Goal: Communication & Community: Answer question/provide support

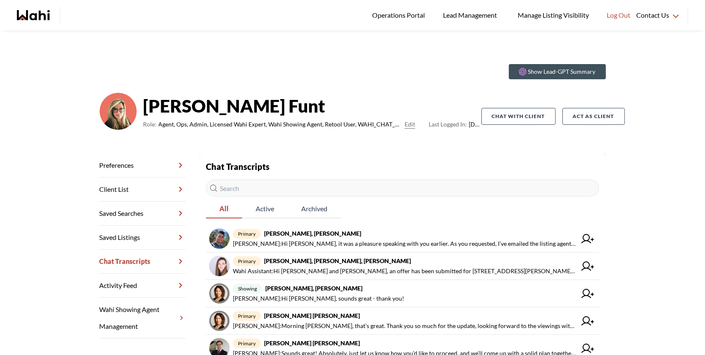
scroll to position [13, 0]
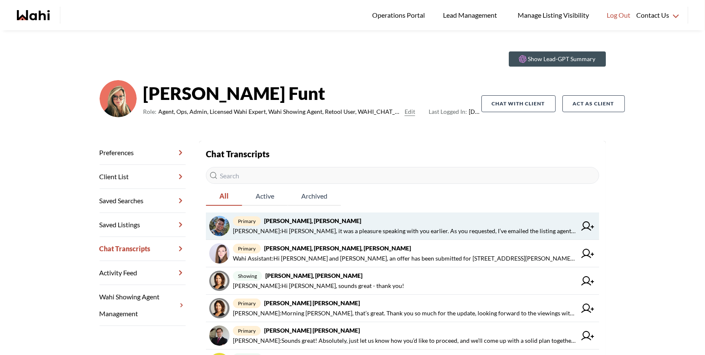
click at [316, 218] on strong "Volodymyr Vozniak, Barb" at bounding box center [312, 220] width 97 height 7
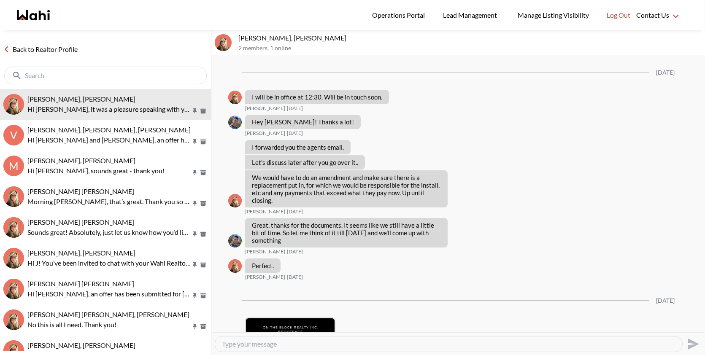
scroll to position [1473, 0]
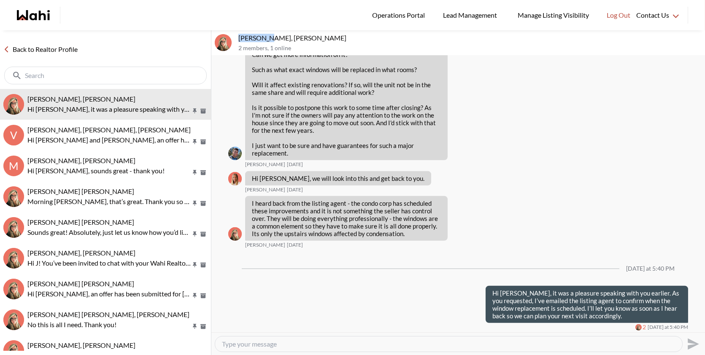
drag, startPoint x: 270, startPoint y: 37, endPoint x: 236, endPoint y: 35, distance: 34.6
click at [236, 35] on div "Volodymyr Vozniak, Barb 2 members , 1 online" at bounding box center [457, 42] width 493 height 25
copy p "Volodymyr"
click at [283, 342] on textarea "Type your message" at bounding box center [448, 344] width 453 height 8
paste textarea "I just spoke with the listing agent, and they confirmed that the window replace…"
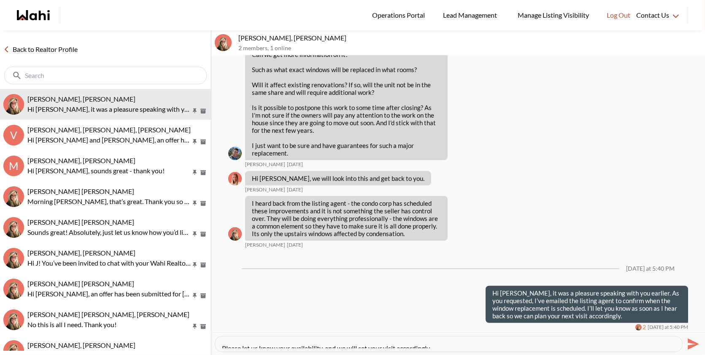
scroll to position [101, 0]
type textarea "Hi Volodymyr, I just spoke with the listing agent, and they confirmed that the …"
click at [697, 341] on icon "Send" at bounding box center [691, 343] width 13 height 13
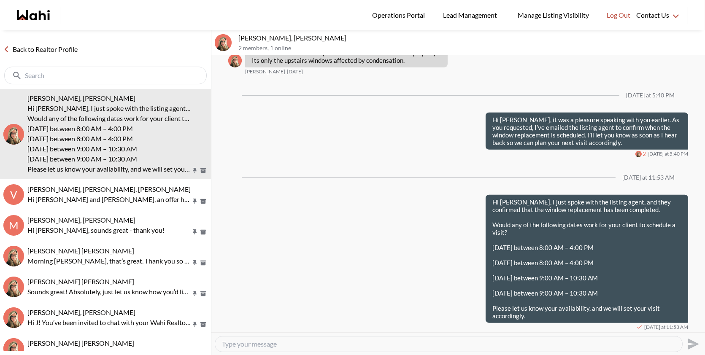
scroll to position [1646, 0]
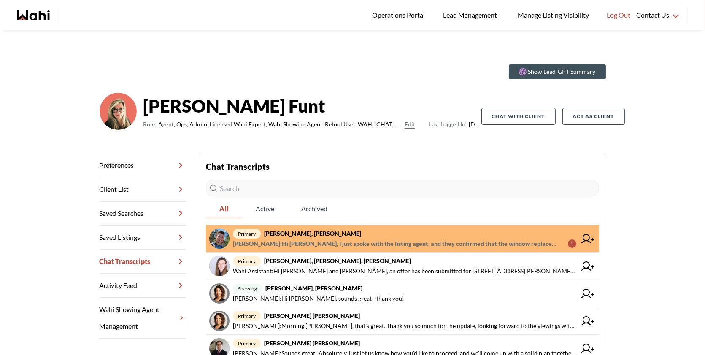
click at [329, 237] on span "primary [PERSON_NAME], [PERSON_NAME]" at bounding box center [404, 234] width 343 height 10
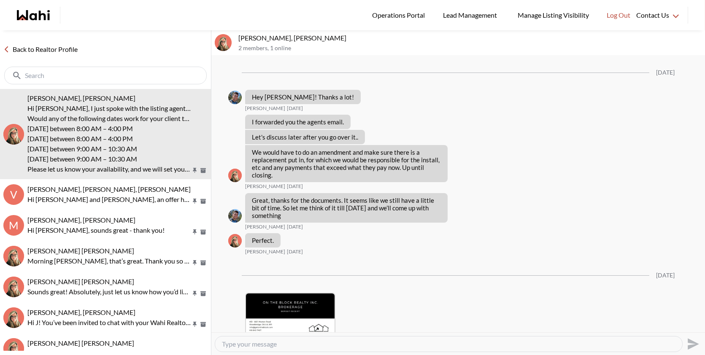
scroll to position [1622, 0]
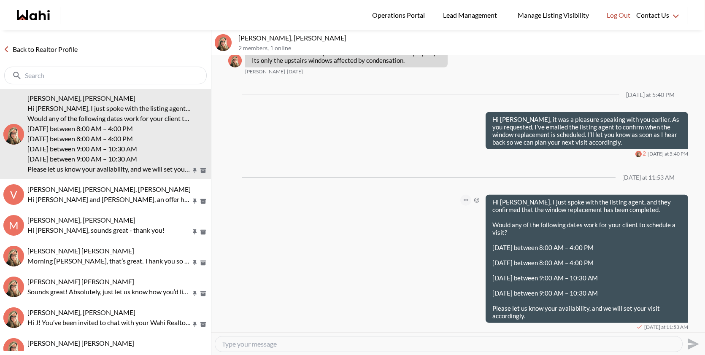
click at [466, 199] on icon "Open Message Actions Menu" at bounding box center [466, 200] width 5 height 2
click at [448, 172] on button "Edit Message" at bounding box center [437, 170] width 67 height 15
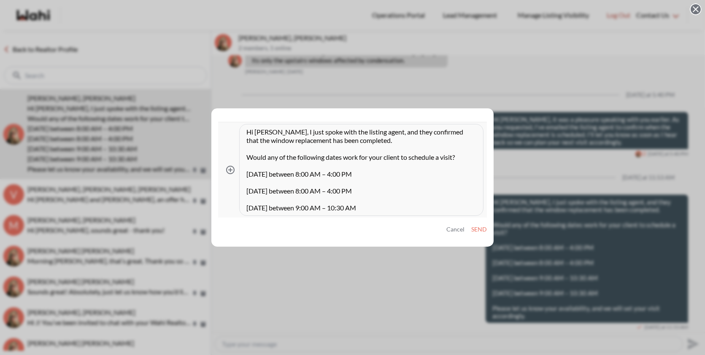
click at [402, 156] on textarea "Hi [PERSON_NAME], I just spoke with the listing agent, and they confirmed that …" at bounding box center [360, 170] width 229 height 84
click at [449, 173] on textarea "Hi Volodymyr, I just spoke with the listing agent, and they confirmed that the …" at bounding box center [360, 170] width 229 height 84
type textarea "Hi Volodymyr, I just spoke with the listing agent, and they confirmed that the …"
click at [480, 230] on button "Send" at bounding box center [479, 229] width 16 height 7
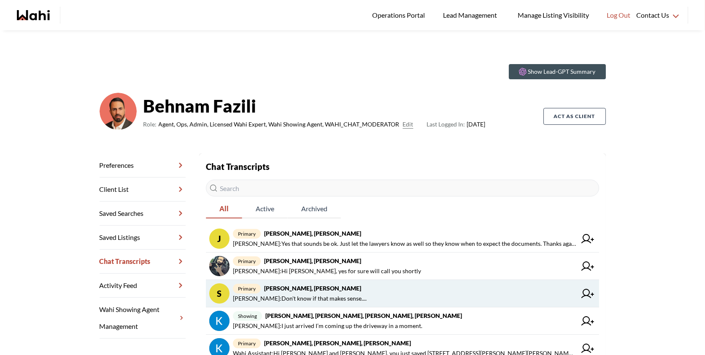
click at [353, 294] on span "Shireen Sookdeo : Don't know if that makes sense...." at bounding box center [300, 299] width 134 height 10
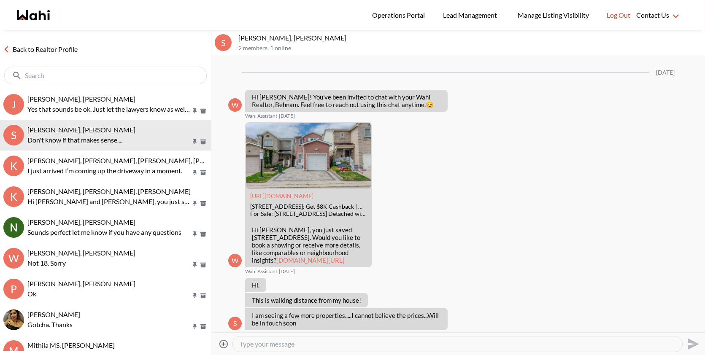
scroll to position [350, 0]
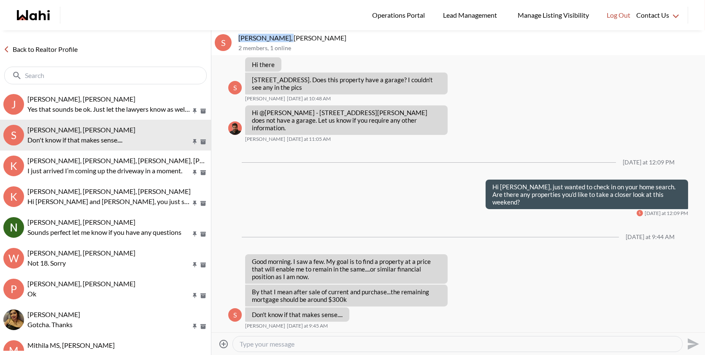
drag, startPoint x: 288, startPoint y: 37, endPoint x: 227, endPoint y: 39, distance: 61.2
click at [227, 39] on div "S Shireen Sookdeo, Behnam 2 members , 1 online" at bounding box center [457, 42] width 493 height 25
copy div "[PERSON_NAME]"
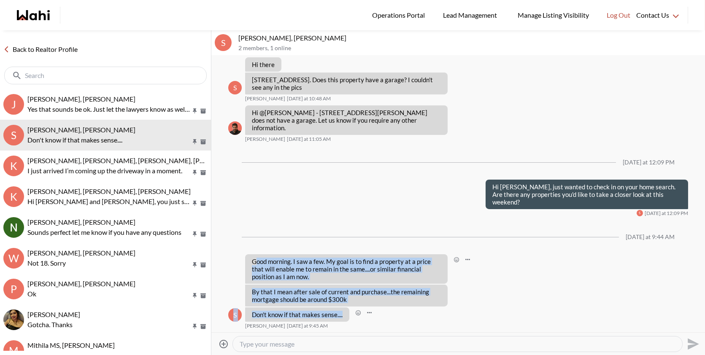
drag, startPoint x: 342, startPoint y: 316, endPoint x: 253, endPoint y: 262, distance: 104.1
click at [253, 262] on ul "09/13/2025 W Hi Shireen! You’ve been invited to chat with your Wahi Realtor, Be…" at bounding box center [458, 21] width 460 height 616
copy ul "Good morning. I saw a few. My goal is to find a property at a price that will e…"
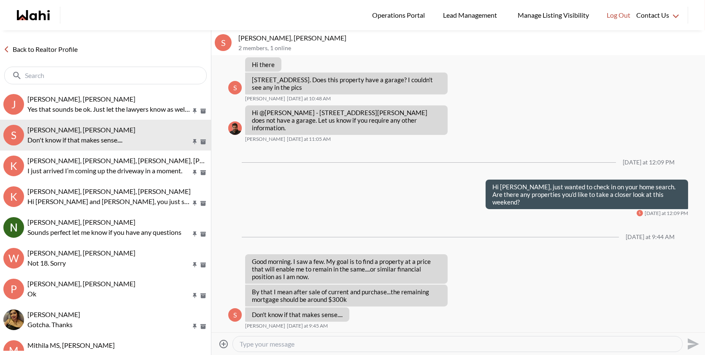
click at [259, 343] on textarea "Type your message" at bounding box center [458, 344] width 436 height 8
type textarea "Hi S"
click at [256, 341] on textarea "Hi S" at bounding box center [458, 344] width 436 height 8
click at [279, 343] on textarea "Hi Shir" at bounding box center [458, 344] width 436 height 8
paste textarea "Yes, that makes total sense—thanks for sharing. I’ll keep that $300K target in …"
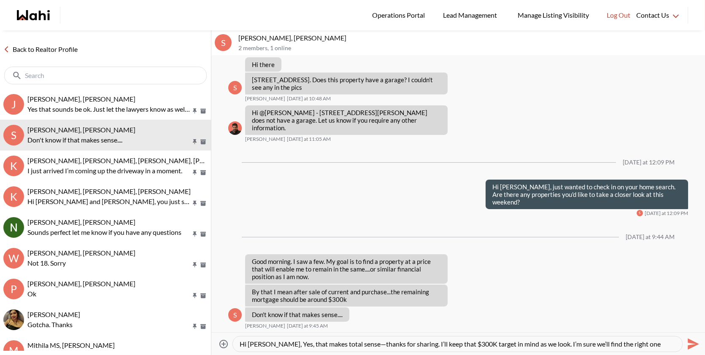
click at [277, 342] on textarea "Hi Shireen, Yes, that makes total sense—thanks for sharing. I’ll keep that $300…" at bounding box center [458, 344] width 436 height 8
click at [356, 347] on textarea "Hi Shireen, yes, that makes total sense—thanks for sharing. I’ll keep that $300…" at bounding box center [458, 344] width 436 height 8
click at [669, 342] on textarea "Hi Shireen, yes, that makes total sense, thanks for sharing. I’ll keep that $30…" at bounding box center [458, 344] width 436 height 8
type textarea "Hi Shireen, yes, that makes total sense, thanks for sharing. I’ll keep that $30…"
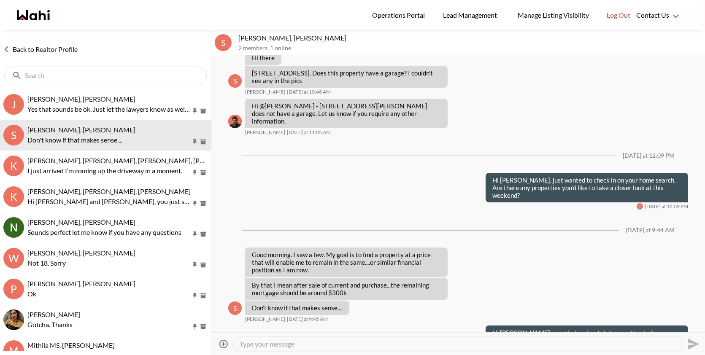
scroll to position [390, 0]
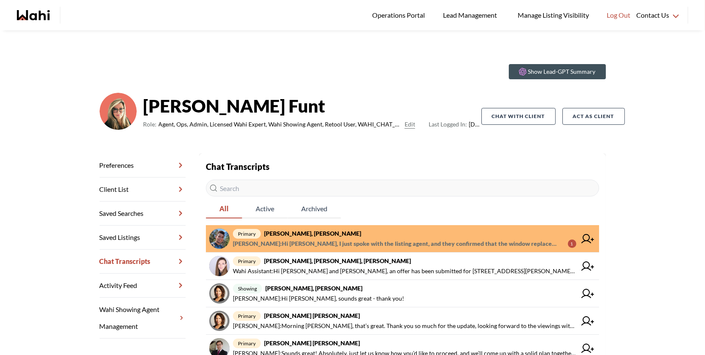
click at [445, 240] on span "[PERSON_NAME] : Hi [PERSON_NAME], I just spoke with the listing agent, and they…" at bounding box center [397, 244] width 328 height 10
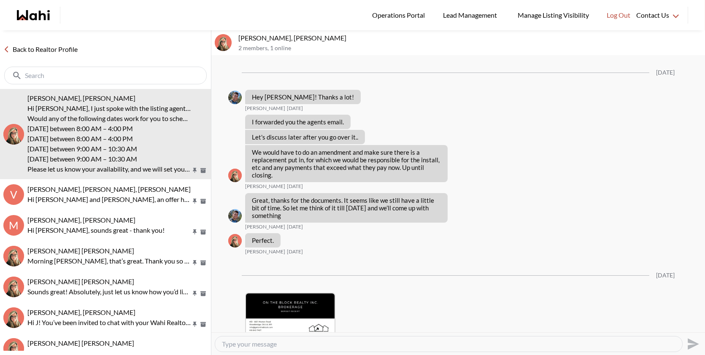
scroll to position [1614, 0]
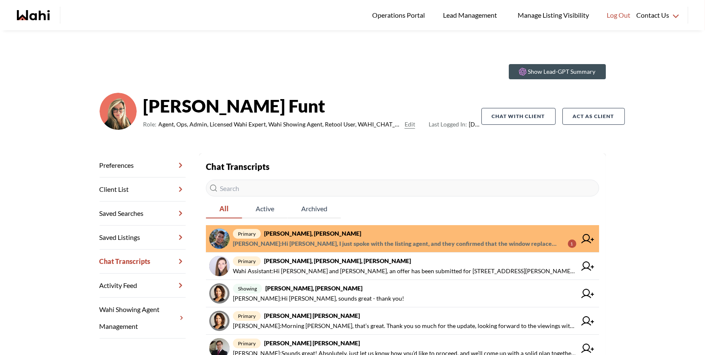
click at [390, 228] on link "primary [PERSON_NAME], [PERSON_NAME] Fazili : Hi [PERSON_NAME], I just spoke wi…" at bounding box center [402, 238] width 393 height 27
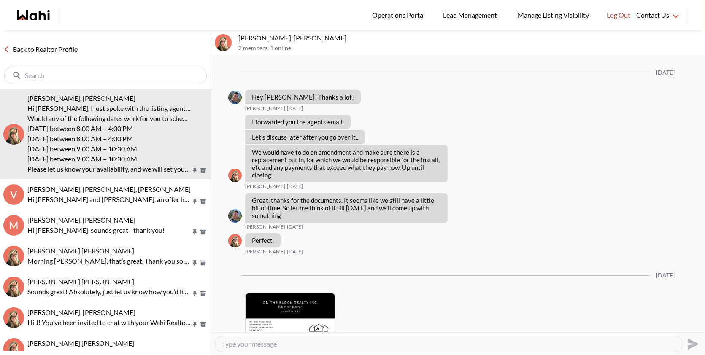
scroll to position [1614, 0]
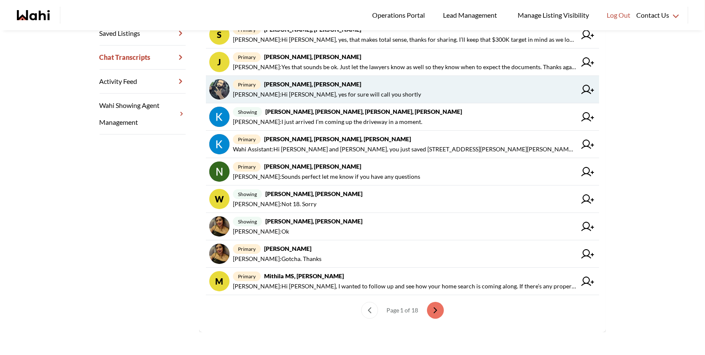
scroll to position [206, 0]
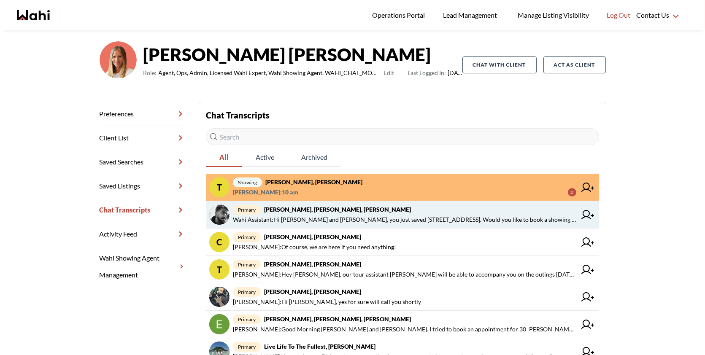
scroll to position [54, 0]
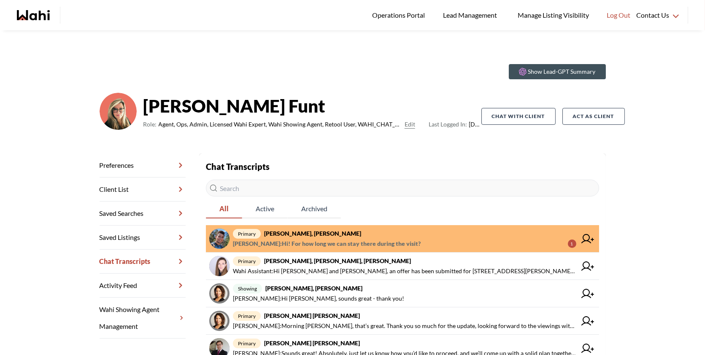
click at [361, 250] on link "primary [PERSON_NAME], [PERSON_NAME] : Hi! For how long we can stay there durin…" at bounding box center [402, 238] width 393 height 27
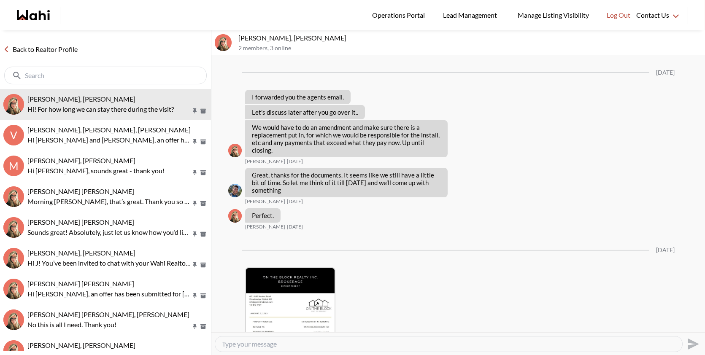
scroll to position [1614, 0]
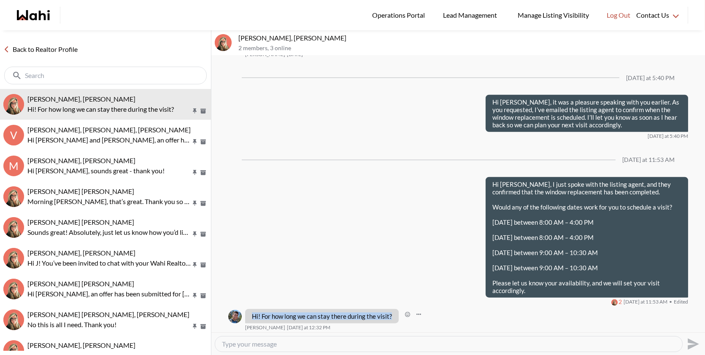
drag, startPoint x: 394, startPoint y: 315, endPoint x: 249, endPoint y: 311, distance: 145.2
click at [249, 311] on div "Hi! For how long we can stay there during the visit?" at bounding box center [322, 316] width 154 height 14
copy p "Hi! For how long we can stay there during the visit?"
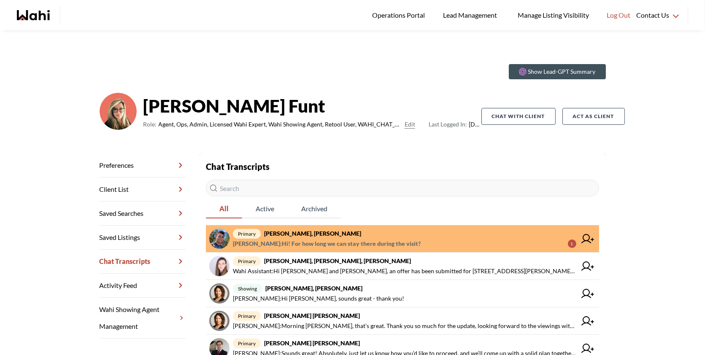
click at [352, 242] on span "Volodymyr Vozniak : Hi! For how long we can stay there during the visit?" at bounding box center [327, 244] width 188 height 10
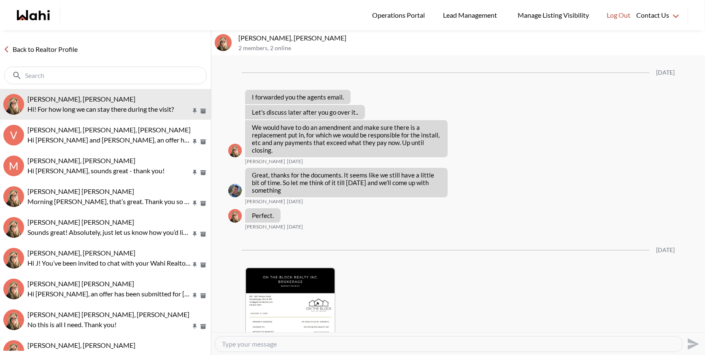
scroll to position [1614, 0]
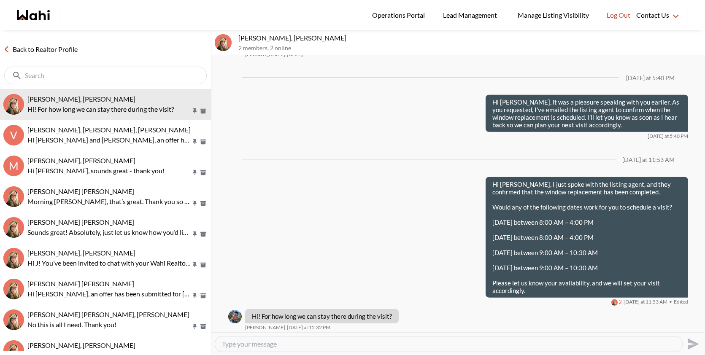
click at [243, 345] on textarea "Type your message" at bounding box center [448, 344] width 453 height 8
paste textarea "You can stay for one hour. We typically recommend planning your visit for about…"
type textarea "You can stay for one hour. We typically recommend planning your visit for about…"
click at [686, 342] on icon "Send" at bounding box center [691, 343] width 13 height 13
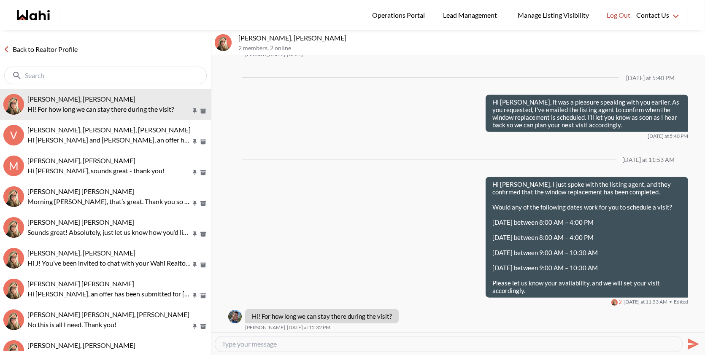
scroll to position [0, 0]
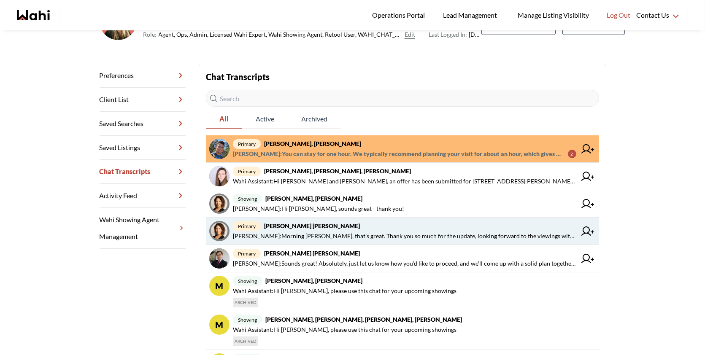
scroll to position [95, 0]
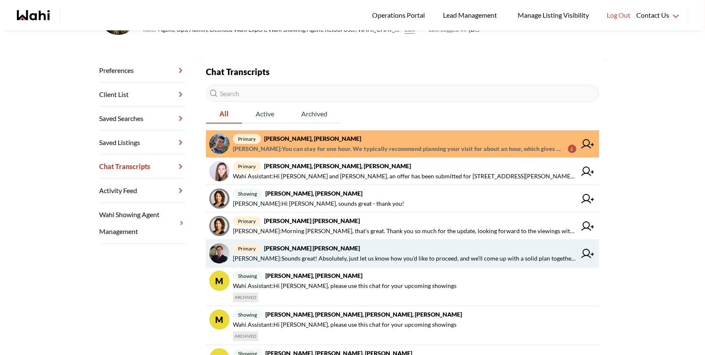
click at [345, 256] on span "[PERSON_NAME] : Sounds great! Absolutely, just let us know how you’d like to pr…" at bounding box center [404, 258] width 343 height 10
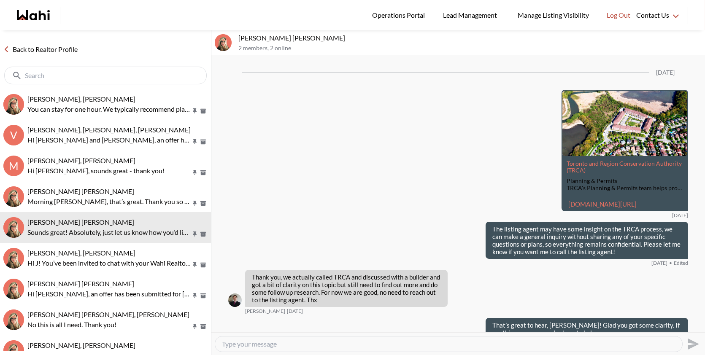
scroll to position [935, 0]
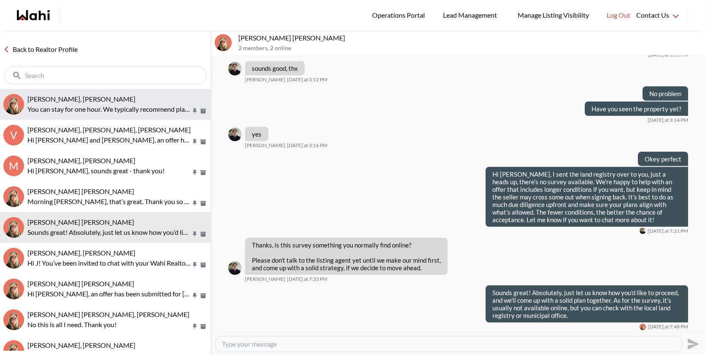
click at [103, 98] on div "[PERSON_NAME], [PERSON_NAME]" at bounding box center [117, 99] width 180 height 8
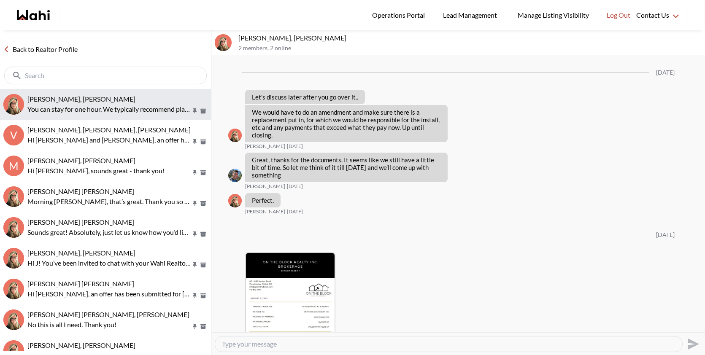
scroll to position [1639, 0]
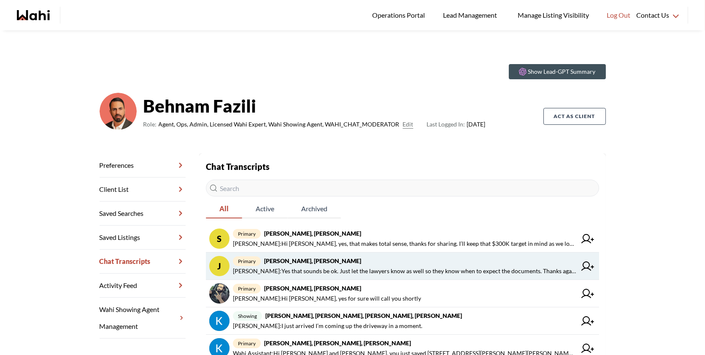
click at [292, 264] on strong "Josh Hortaleza, Faraz, Behnam" at bounding box center [312, 260] width 97 height 7
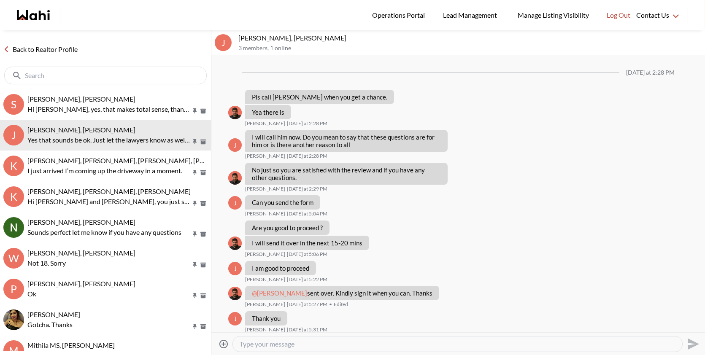
scroll to position [567, 0]
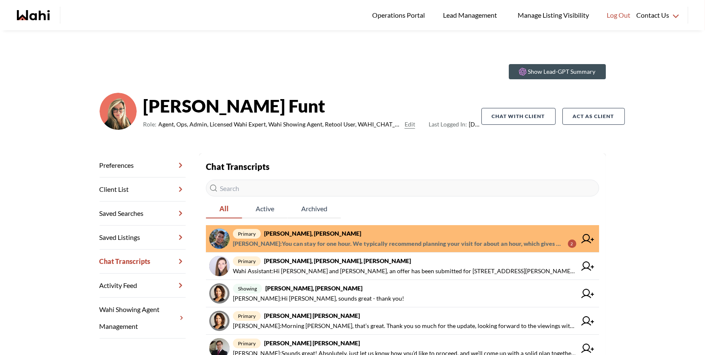
click at [347, 234] on span "primary [PERSON_NAME], [PERSON_NAME]" at bounding box center [404, 234] width 343 height 10
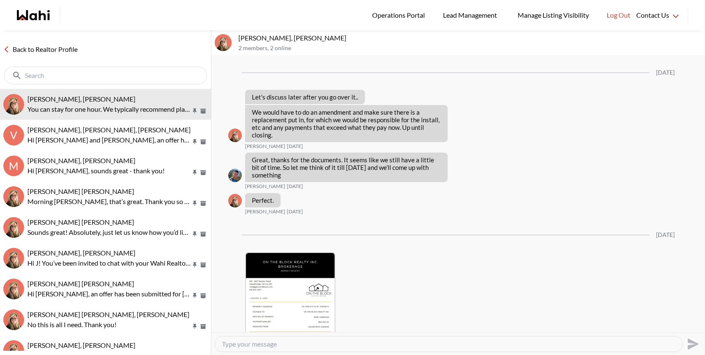
scroll to position [1639, 0]
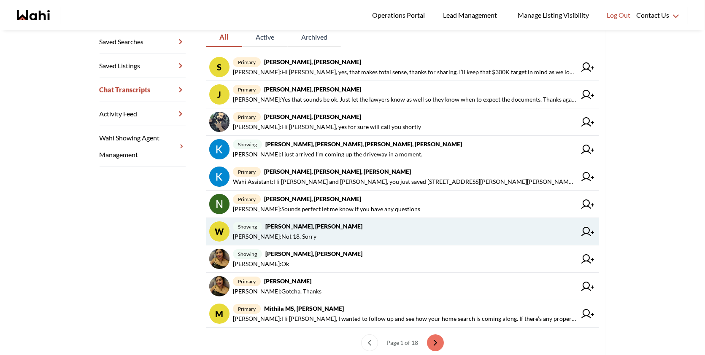
scroll to position [186, 0]
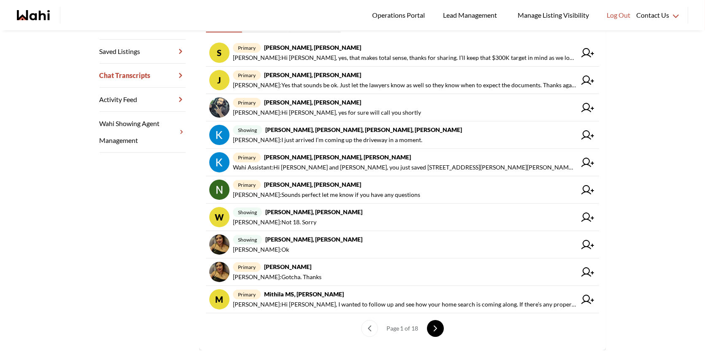
click at [435, 326] on icon "next page" at bounding box center [435, 329] width 6 height 6
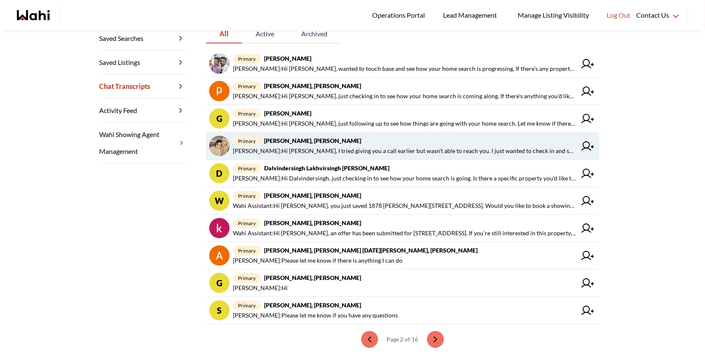
scroll to position [178, 0]
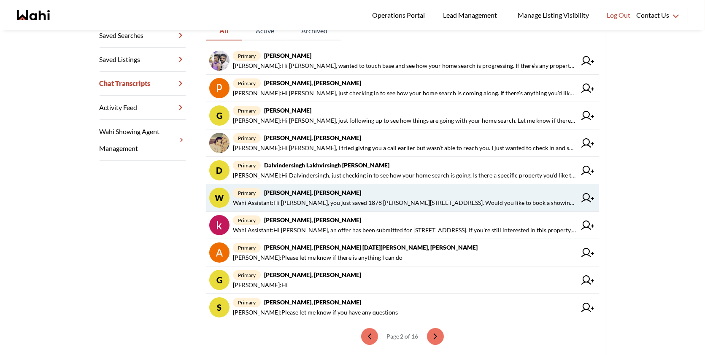
click at [321, 204] on span "Wahi Assistant : Hi Weaam, you just saved 1878 Gordon St #1004, Guelph. Would y…" at bounding box center [404, 203] width 343 height 10
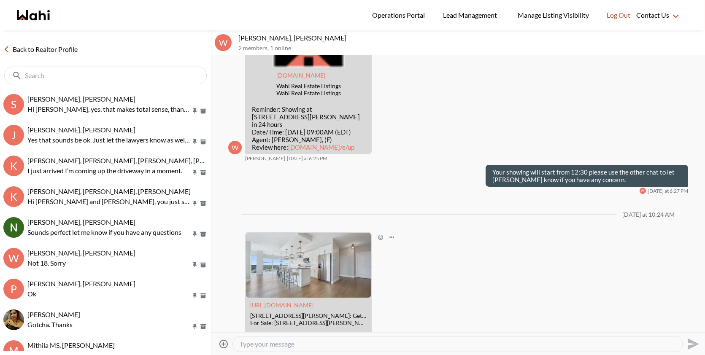
scroll to position [372, 0]
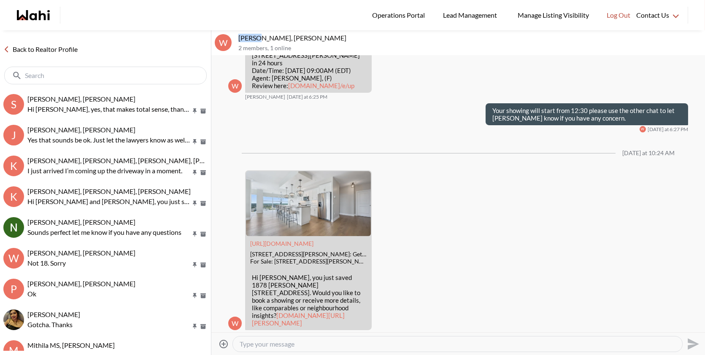
drag, startPoint x: 262, startPoint y: 37, endPoint x: 240, endPoint y: 38, distance: 22.4
click at [240, 38] on p "Weaam Hassan, Behnam" at bounding box center [469, 38] width 463 height 8
copy p "Weaam"
click at [258, 345] on textarea "Type your message" at bounding box center [458, 344] width 436 height 8
paste textarea "Weaam"
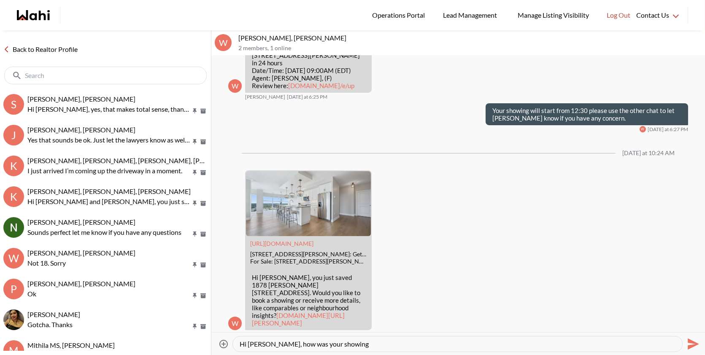
type textarea "Hi Weaam, how was your showing?"
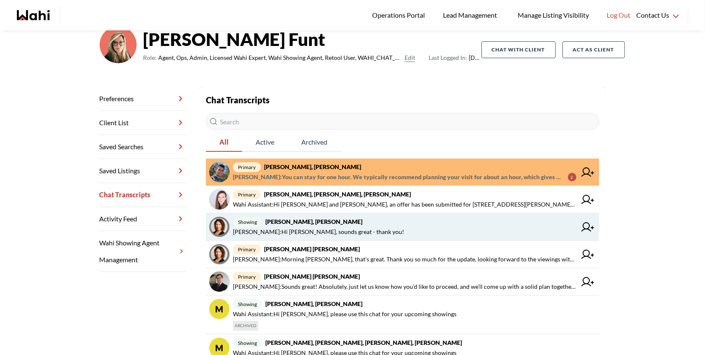
scroll to position [154, 0]
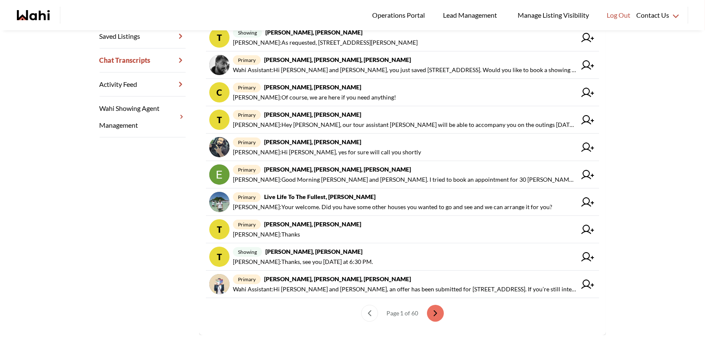
scroll to position [202, 0]
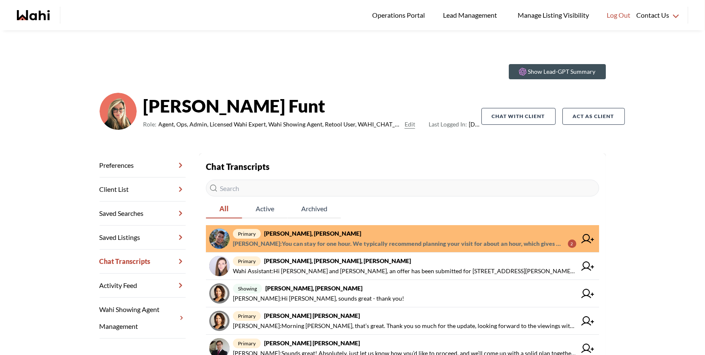
click at [490, 223] on div "Chat Transcripts All Active Archived primary [PERSON_NAME], [PERSON_NAME] Fazil…" at bounding box center [402, 362] width 393 height 404
click at [479, 232] on span "primary [PERSON_NAME], [PERSON_NAME]" at bounding box center [404, 234] width 343 height 10
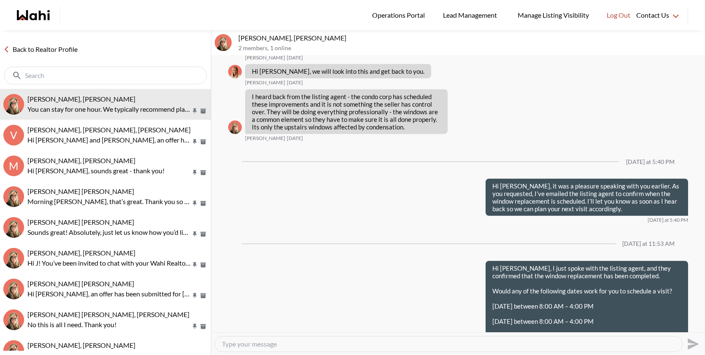
scroll to position [1639, 0]
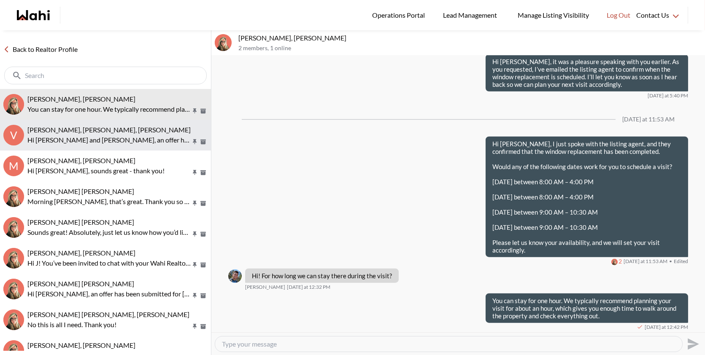
click at [169, 136] on p "Hi [PERSON_NAME] and [PERSON_NAME], an offer has been submitted for [STREET_ADD…" at bounding box center [108, 140] width 163 height 10
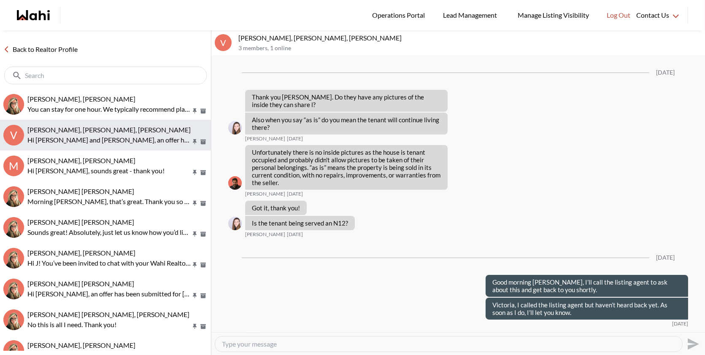
scroll to position [1539, 0]
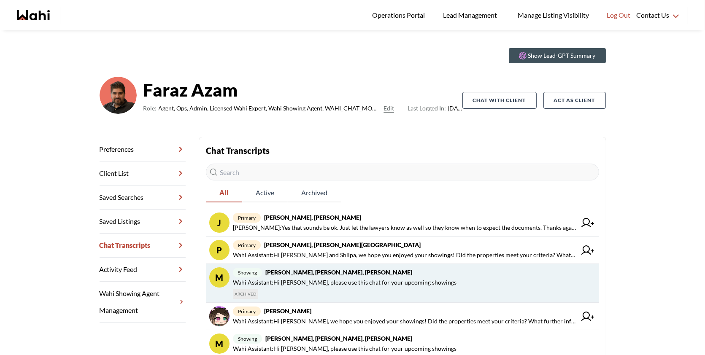
scroll to position [32, 0]
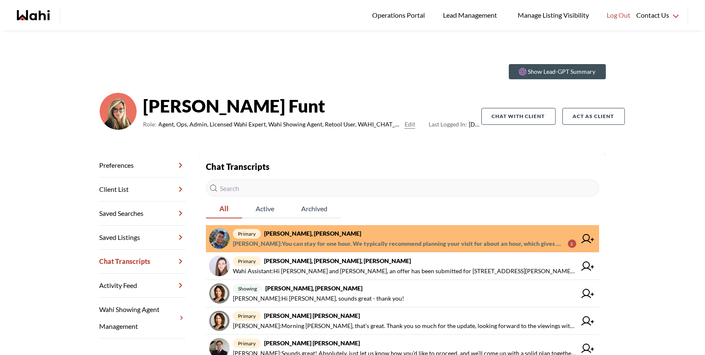
click at [435, 237] on span "primary Volodymyr Vozniak, Barb" at bounding box center [404, 234] width 343 height 10
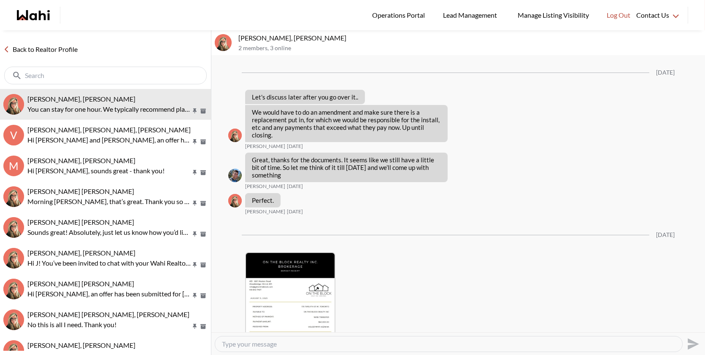
scroll to position [1639, 0]
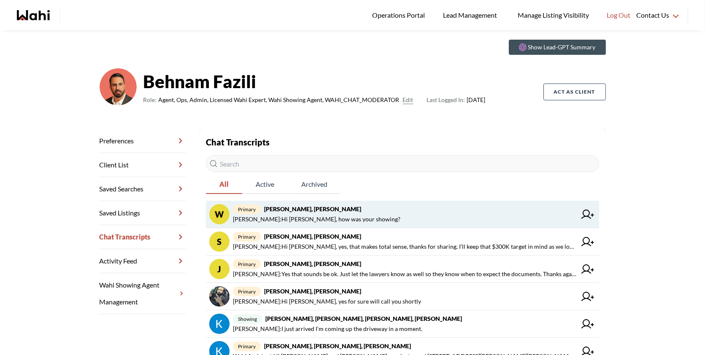
scroll to position [24, 0]
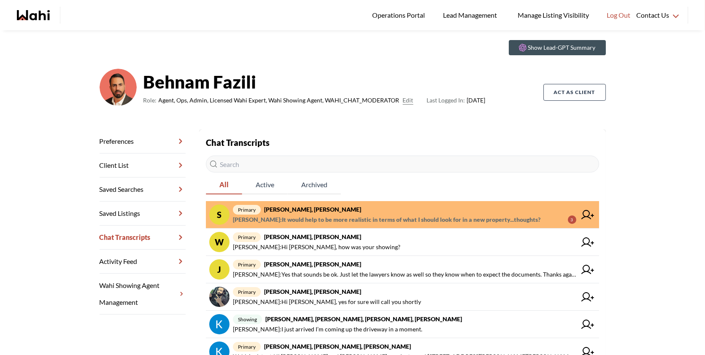
click at [351, 207] on span "primary [PERSON_NAME], [PERSON_NAME]" at bounding box center [404, 210] width 343 height 10
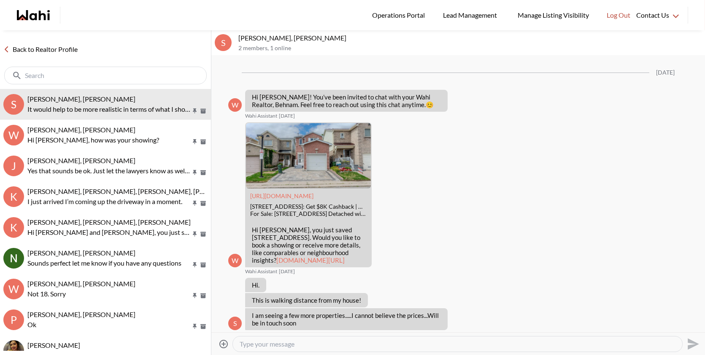
scroll to position [461, 0]
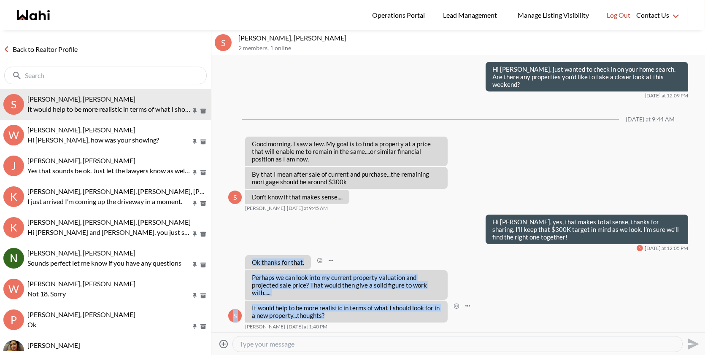
drag, startPoint x: 327, startPoint y: 314, endPoint x: 252, endPoint y: 269, distance: 87.0
drag, startPoint x: 330, startPoint y: 315, endPoint x: 252, endPoint y: 284, distance: 84.2
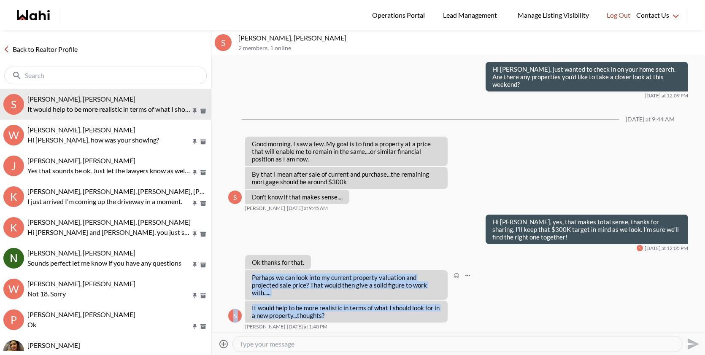
copy ul "Perhaps we can look into my current property valuation and projected sale price…"
click at [305, 345] on textarea "Type your message" at bounding box center [458, 344] width 436 height 8
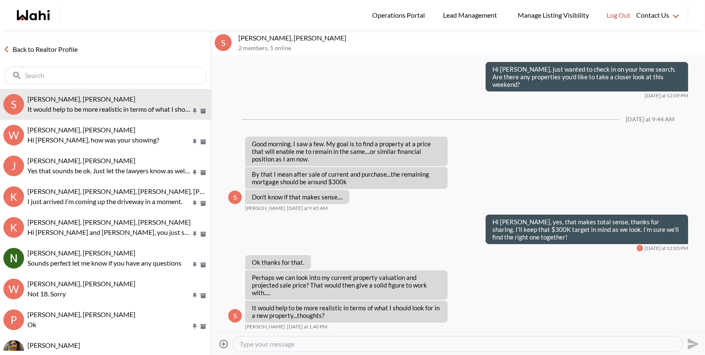
paste textarea "ChatGPT said: Absolutely — sounds like a perfect plan! Getting a sense of your …"
drag, startPoint x: 305, startPoint y: 345, endPoint x: 236, endPoint y: 341, distance: 69.3
click at [236, 341] on div "ChatGPT said: Absolutely — sounds like a perfect plan! Getting a sense of your …" at bounding box center [457, 344] width 449 height 15
type textarea "Absolutely — sounds like a perfect plan! Getting a sense of your current proper…"
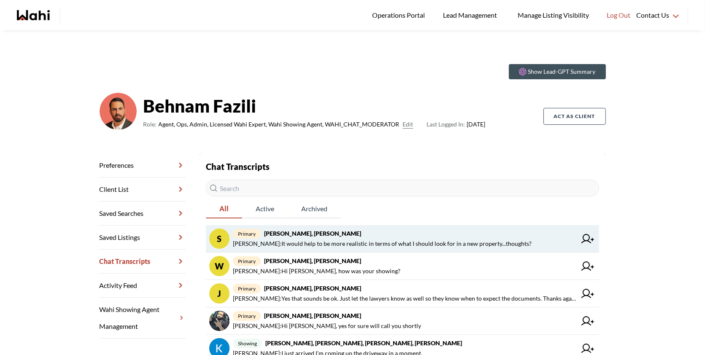
click at [330, 228] on link "S primary [PERSON_NAME], [PERSON_NAME] [PERSON_NAME] : It would help to be more…" at bounding box center [402, 238] width 393 height 27
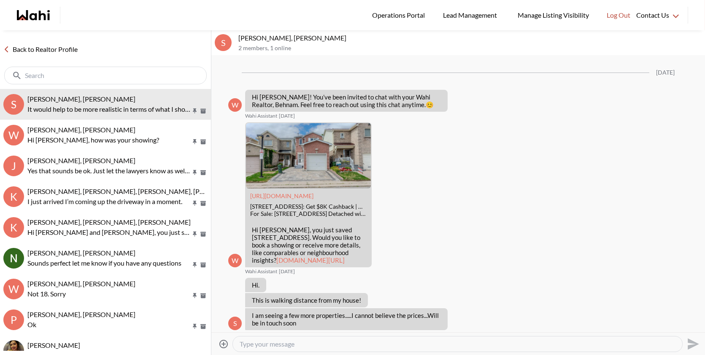
scroll to position [461, 0]
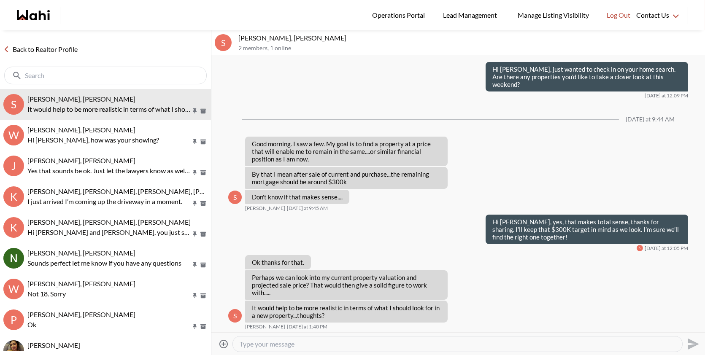
click at [275, 340] on textarea "Type your message" at bounding box center [458, 344] width 436 height 8
paste textarea "ChatGPT said: Absolutely — sounds like a perfect plan! Getting a sense of your …"
drag, startPoint x: 285, startPoint y: 340, endPoint x: 239, endPoint y: 340, distance: 46.0
click at [240, 340] on textarea "ChatGPT said: Absolutely — sounds like a perfect plan! Getting a sense of your …" at bounding box center [458, 344] width 436 height 8
type textarea "Absolutely — sounds like a perfect plan! Getting a sense of your current proper…"
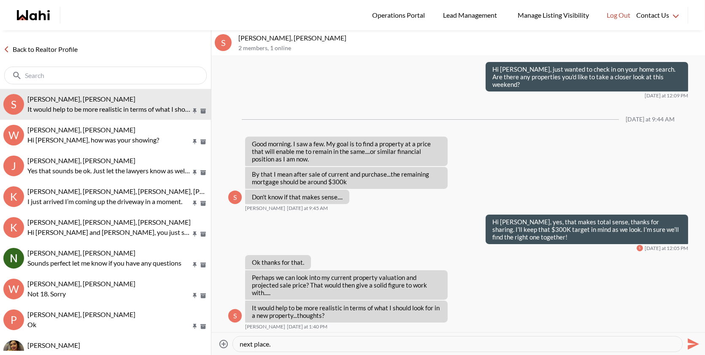
scroll to position [0, 0]
drag, startPoint x: 287, startPoint y: 345, endPoint x: 245, endPoint y: 327, distance: 45.3
click at [245, 327] on div "S [PERSON_NAME], [PERSON_NAME] 2 members , 1 online [DATE] W Hi Shireen! You’ve…" at bounding box center [457, 192] width 493 height 325
click at [276, 345] on textarea "Type your message" at bounding box center [458, 344] width 436 height 8
paste textarea "Absolutely, sounds like a perfect plan! Getting a sense of your current propert…"
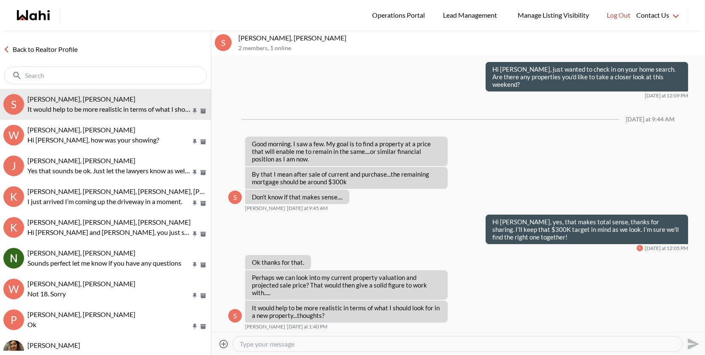
type textarea "Absolutely, sounds like a perfect plan! Getting a sense of your current propert…"
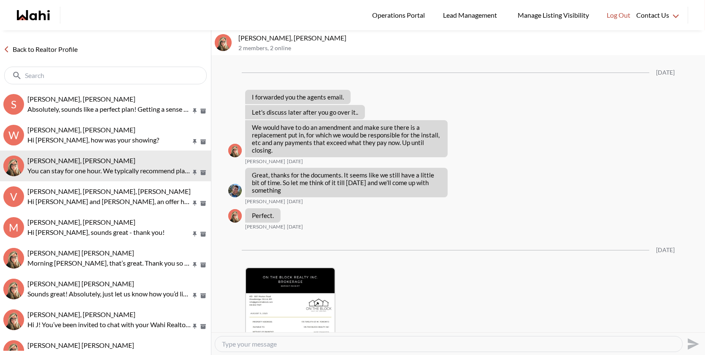
scroll to position [1654, 0]
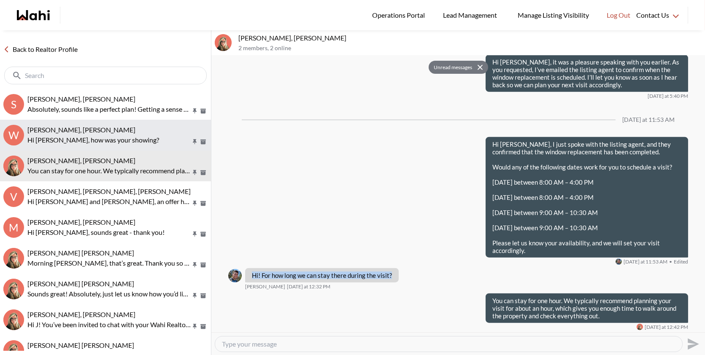
click at [147, 130] on div "[PERSON_NAME], [PERSON_NAME]" at bounding box center [117, 130] width 180 height 8
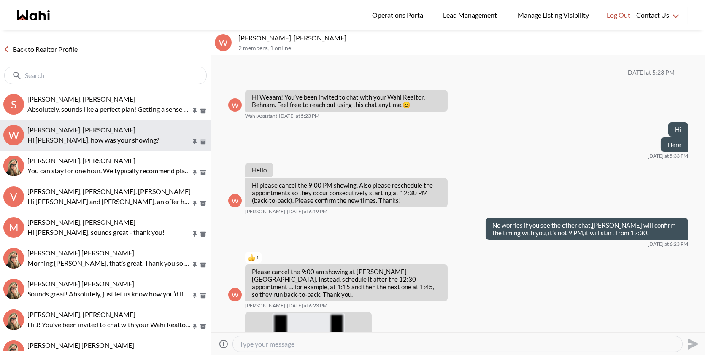
scroll to position [431, 0]
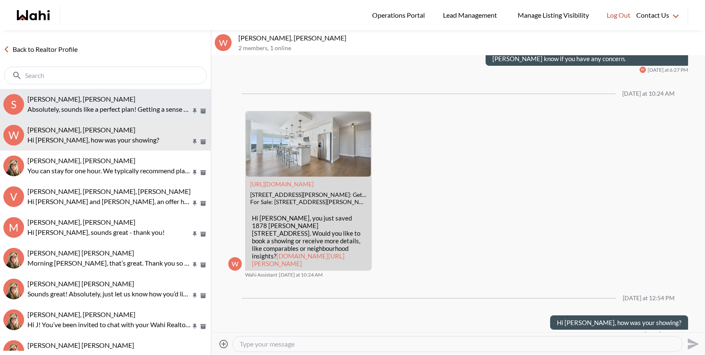
click at [145, 113] on p "Absolutely, sounds like a perfect plan! Getting a sense of your current propert…" at bounding box center [108, 109] width 163 height 10
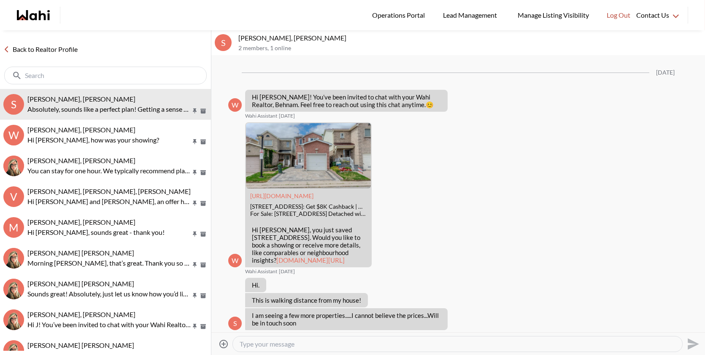
scroll to position [501, 0]
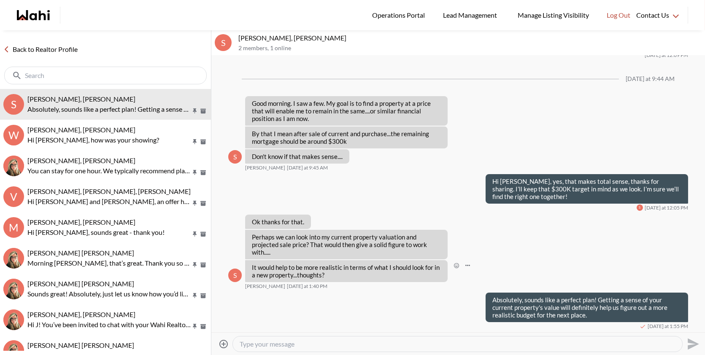
click at [327, 275] on p "It would help to be more realistic in terms of what I should look for in a new …" at bounding box center [346, 271] width 189 height 15
click at [390, 344] on textarea "Type your message" at bounding box center [458, 344] width 436 height 8
paste textarea "If you’d like, we can book an appointment to discuss the sale of your property …"
type textarea "If you’d like, we can book an appointment to discuss the sale of your property …"
click at [692, 346] on icon "Send" at bounding box center [692, 343] width 11 height 11
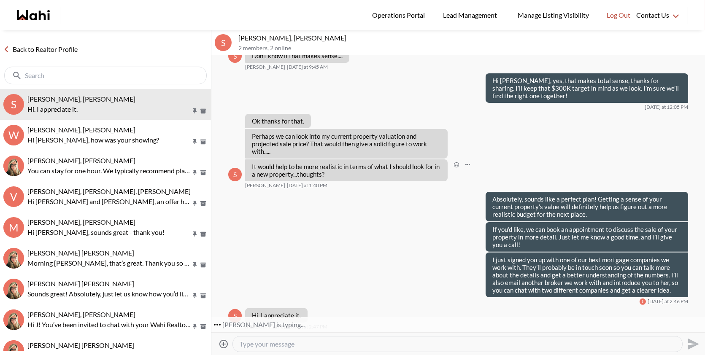
scroll to position [602, 0]
click at [272, 348] on textarea "Type your message" at bounding box center [458, 344] width 436 height 8
type textarea "y"
type textarea "You're very welcome"
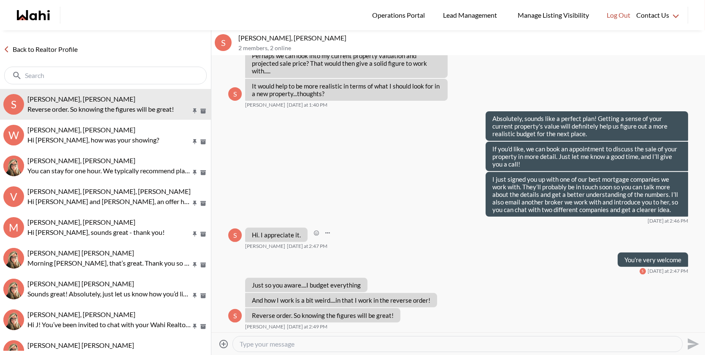
scroll to position [682, 0]
click at [264, 345] on textarea "Type your message" at bounding box center [458, 344] width 436 height 8
type textarea "S"
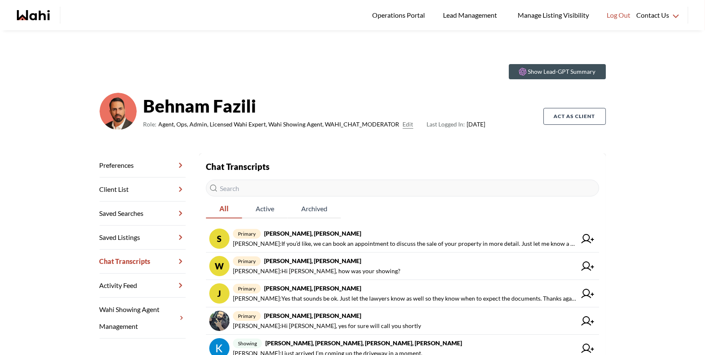
scroll to position [206, 0]
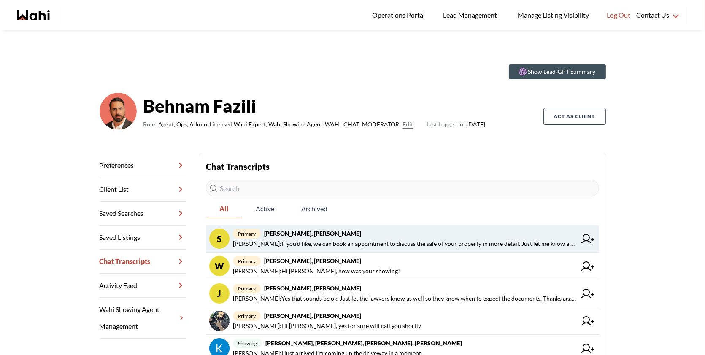
click at [281, 237] on span "primary [PERSON_NAME], [PERSON_NAME]" at bounding box center [404, 234] width 343 height 10
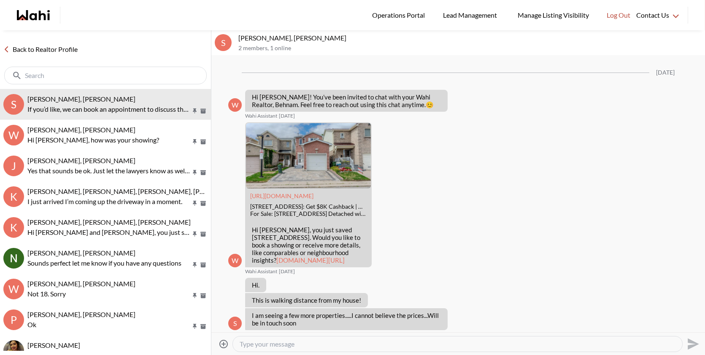
scroll to position [531, 0]
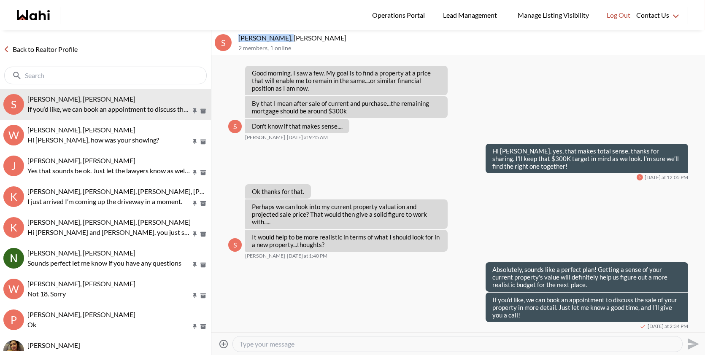
drag, startPoint x: 288, startPoint y: 38, endPoint x: 237, endPoint y: 34, distance: 50.8
click at [237, 34] on div "S Shireen Sookdeo, Behnam 2 members , 1 online" at bounding box center [457, 42] width 493 height 25
copy p "Shireen Sookdeo"
click at [316, 347] on textarea "Type your message" at bounding box center [458, 344] width 436 height 8
paste textarea "I just signed you up with one of our best mortgage companies we work with. They…"
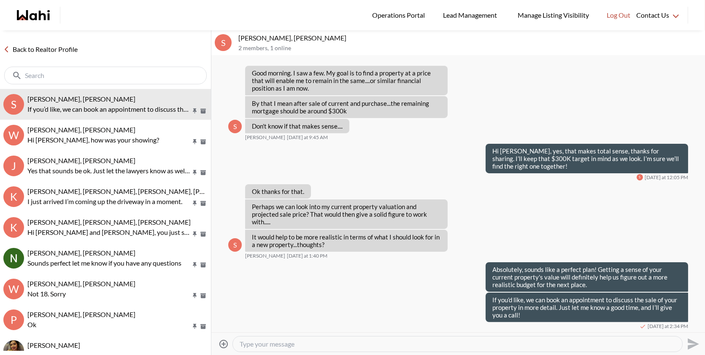
type textarea "I just signed you up with one of our best mortgage companies we work with. They…"
click at [687, 345] on icon "Send" at bounding box center [692, 343] width 11 height 11
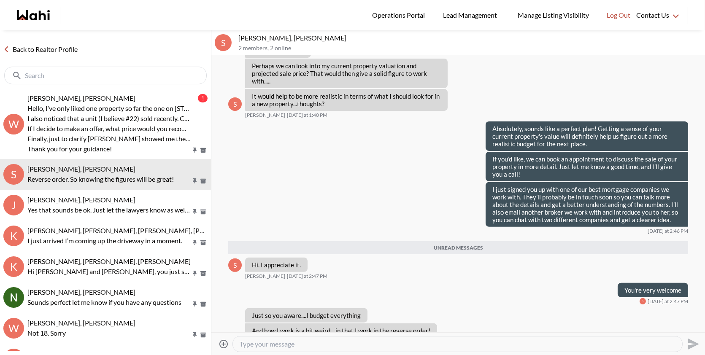
scroll to position [703, 0]
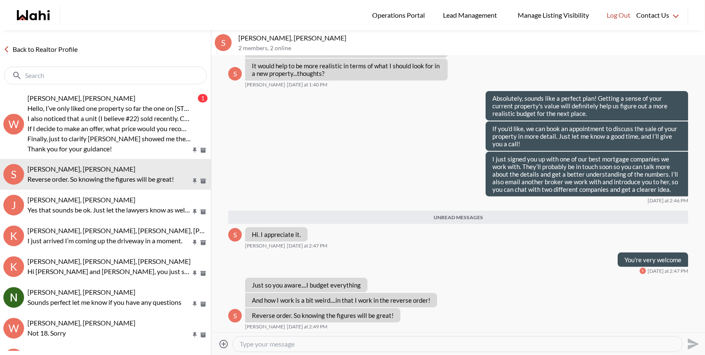
click at [294, 342] on textarea "Type your message" at bounding box center [458, 344] width 436 height 8
paste textarea "Shireen! Just wanted to let you know I’ve sent the intro email to [PERSON_NAME]…"
type textarea "Shireen! Just wanted to let you know I’ve sent the intro email to [PERSON_NAME]…"
click at [690, 344] on icon "Send" at bounding box center [691, 343] width 13 height 13
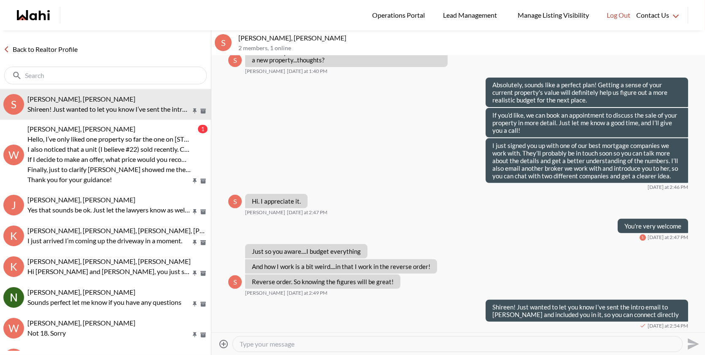
scroll to position [715, 0]
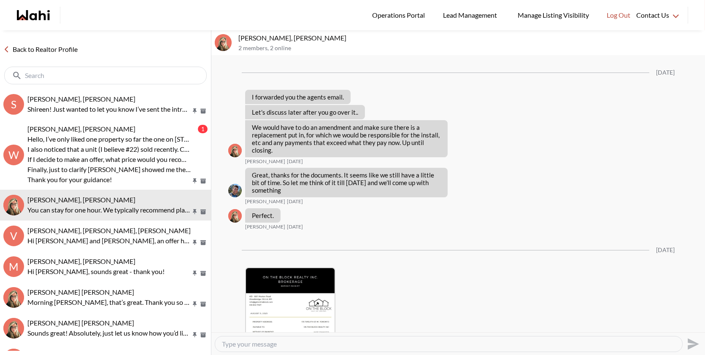
scroll to position [1654, 0]
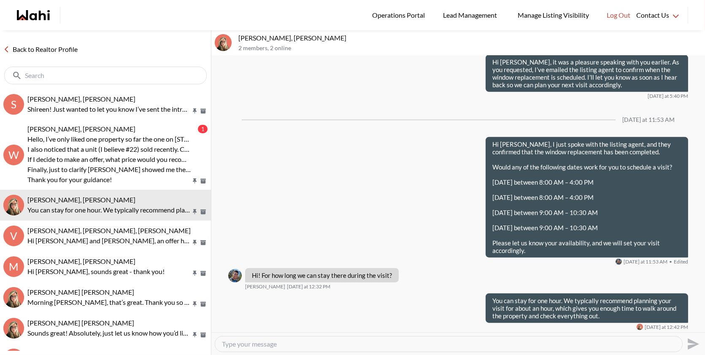
click at [281, 338] on div at bounding box center [448, 344] width 467 height 15
click at [272, 342] on textarea "Type your message" at bounding box center [448, 344] width 453 height 8
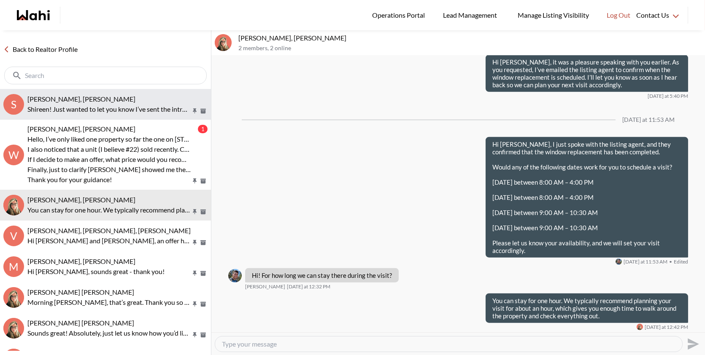
click at [105, 95] on div "[PERSON_NAME], [PERSON_NAME]" at bounding box center [117, 99] width 180 height 8
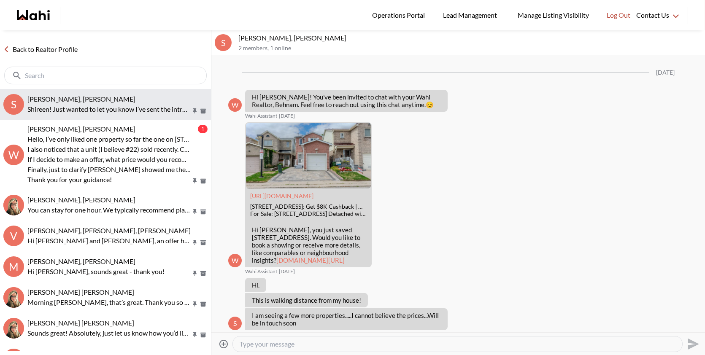
scroll to position [715, 0]
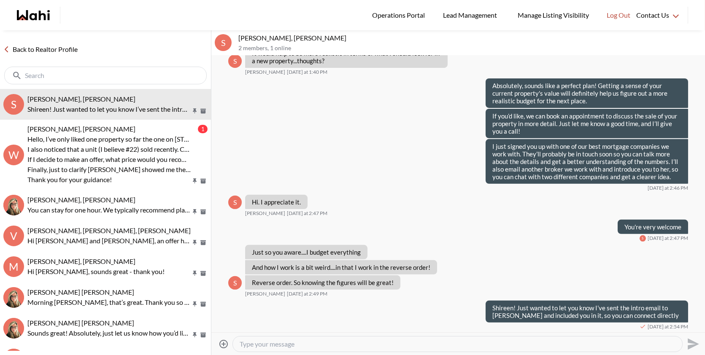
click at [321, 342] on textarea "Type your message" at bounding box center [458, 344] width 436 height 8
paste textarea "Also, please let me know if you’d like me to send one of our real estate agents…"
type textarea "Also, please let me know if you’d like me to send one of our real estate agents…"
click at [689, 342] on icon "Send" at bounding box center [692, 343] width 11 height 11
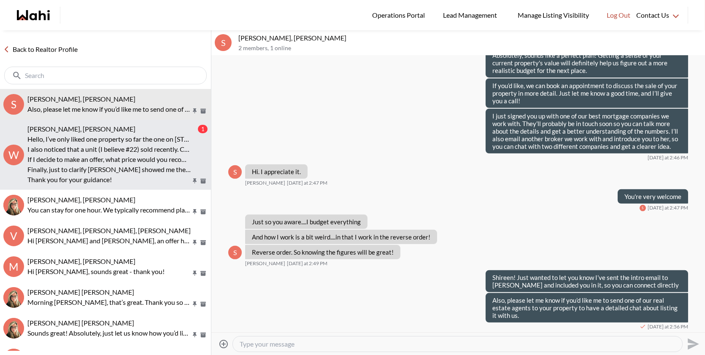
click at [117, 139] on p "Hello, I’ve only liked one property so far the one on [STREET_ADDRESS][PERSON_N…" at bounding box center [108, 139] width 163 height 10
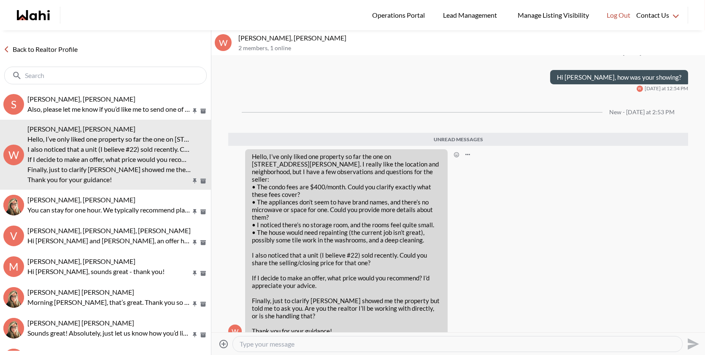
scroll to position [677, 0]
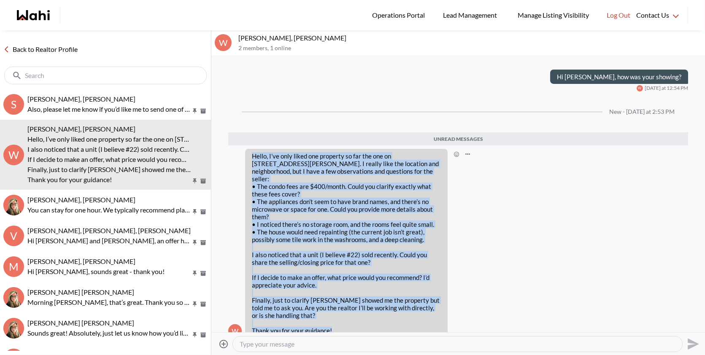
drag, startPoint x: 336, startPoint y: 314, endPoint x: 252, endPoint y: 147, distance: 187.3
click at [252, 152] on div "Hello, I’ve only liked one property so far the one on 32 Kay Crescent. I really…" at bounding box center [346, 243] width 189 height 182
copy div "Hello, I’ve only liked one property so far the one on 32 Kay Crescent. I really…"
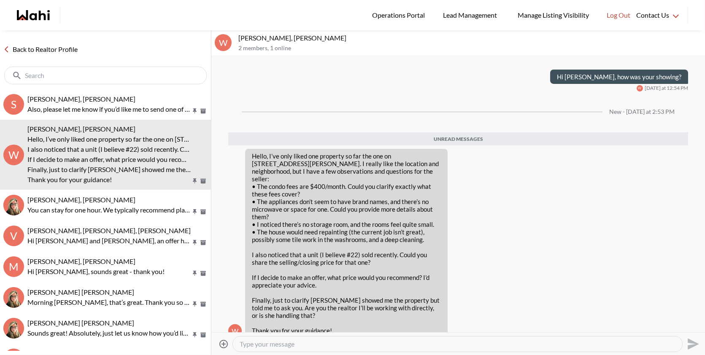
click at [262, 345] on textarea "Type your message" at bounding box center [458, 344] width 436 height 8
paste textarea "Thank you for your text! I’ll gather all this information for you and get back …"
type textarea "Thank you for your text! I’ll gather all this information for you and get back …"
click at [692, 344] on icon "Send" at bounding box center [691, 343] width 13 height 13
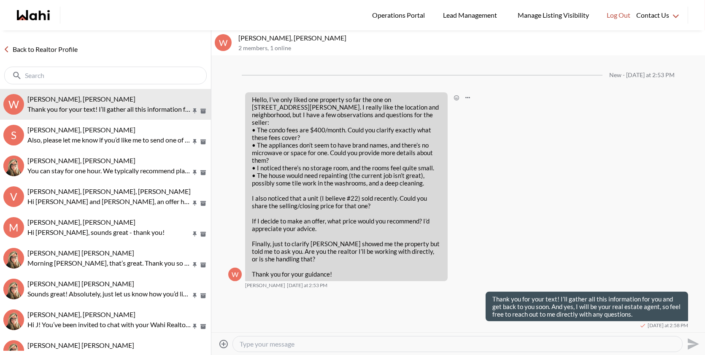
scroll to position [698, 0]
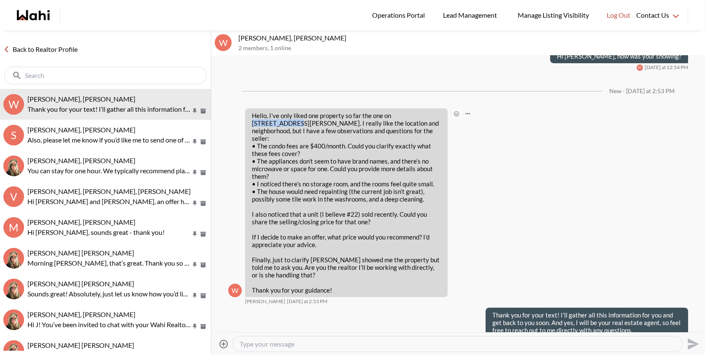
drag, startPoint x: 393, startPoint y: 108, endPoint x: 436, endPoint y: 107, distance: 43.4
click at [436, 112] on p "Hello, I’ve only liked one property so far the one on [STREET_ADDRESS][PERSON_N…" at bounding box center [346, 157] width 189 height 91
copy p "32 Kay Crescen"
drag, startPoint x: 284, startPoint y: 38, endPoint x: 240, endPoint y: 37, distance: 44.3
click at [240, 37] on p "[PERSON_NAME], [PERSON_NAME]" at bounding box center [469, 38] width 463 height 8
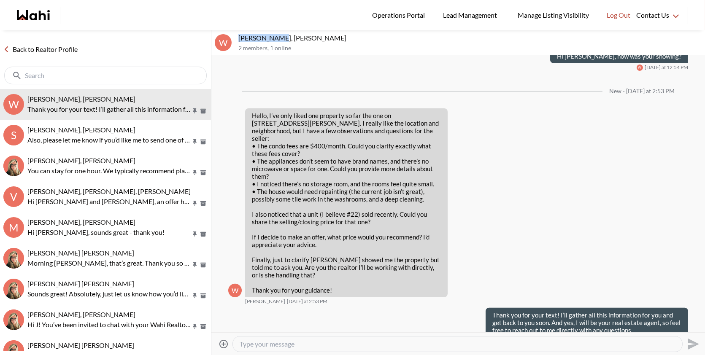
copy p "[PERSON_NAME]"
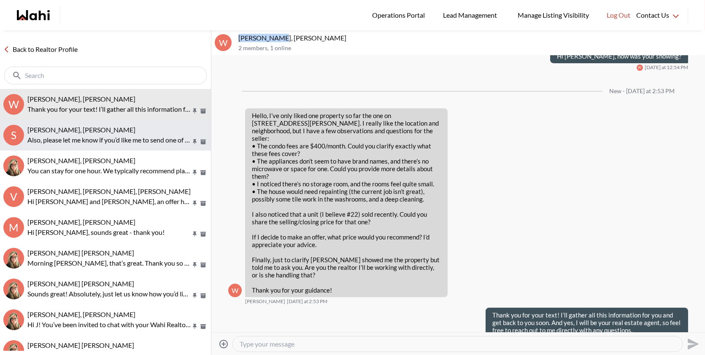
click at [114, 122] on button "S [PERSON_NAME], [PERSON_NAME] Also, please let me know if you’d like me to sen…" at bounding box center [105, 135] width 211 height 31
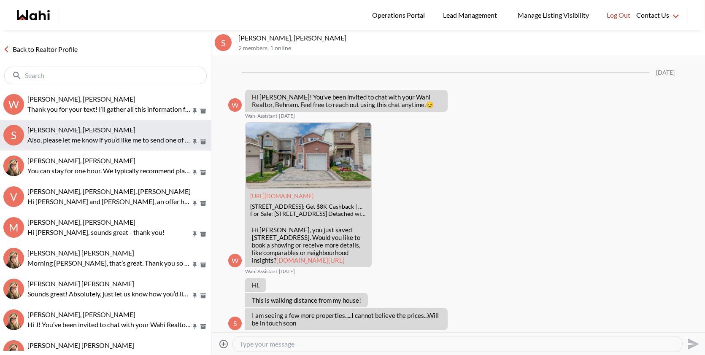
scroll to position [746, 0]
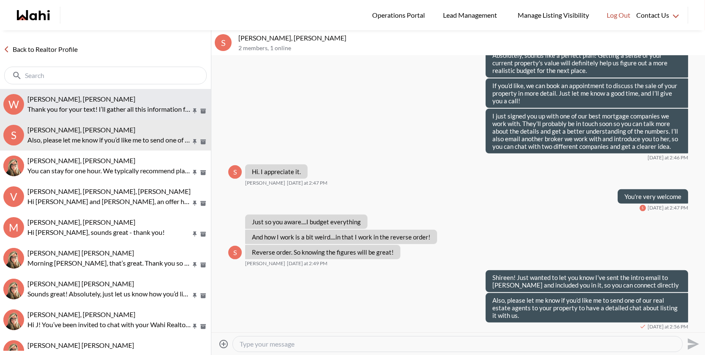
click at [126, 105] on p "Thank you for your text! I’ll gather all this information for you and get back …" at bounding box center [108, 109] width 163 height 10
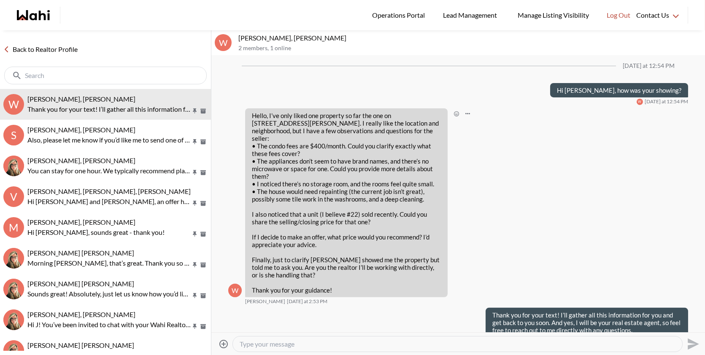
scroll to position [654, 0]
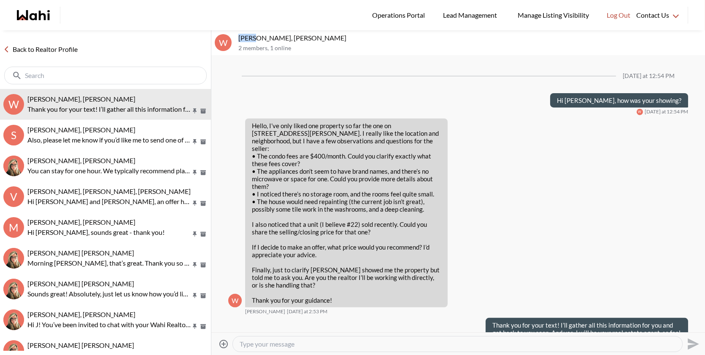
drag, startPoint x: 261, startPoint y: 38, endPoint x: 235, endPoint y: 38, distance: 25.7
click at [235, 38] on div "W [PERSON_NAME], [PERSON_NAME] 2 members , 1 online" at bounding box center [457, 42] width 493 height 25
copy p "Weaam"
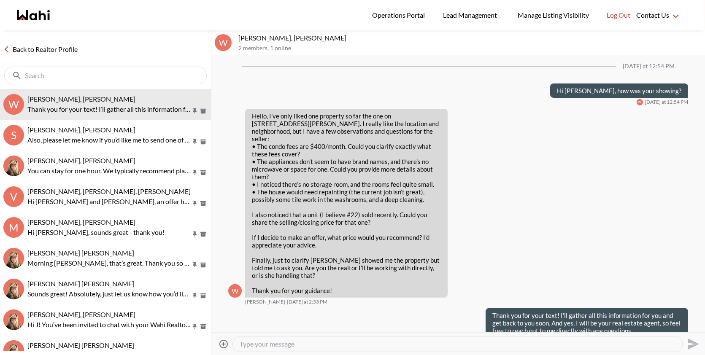
click at [284, 347] on textarea "Type your message" at bounding box center [458, 344] width 436 height 8
paste textarea "The condo fees are $399.40 per month and typically cover insurance, maintenance…"
type textarea "The condo fees are $399.40 per month and typically cover insurance, maintenance…"
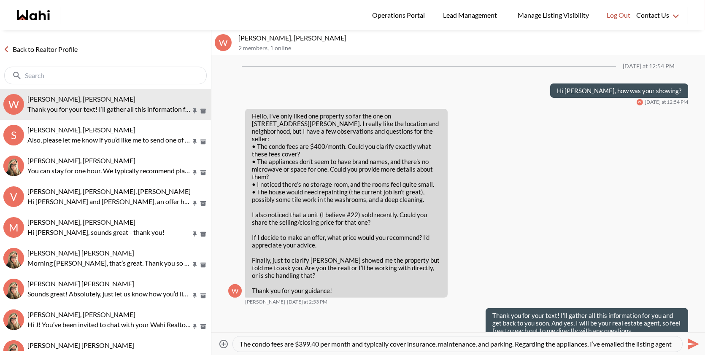
drag, startPoint x: 566, startPoint y: 342, endPoint x: 311, endPoint y: 336, distance: 254.8
click at [311, 336] on div "The condo fees are $399.40 per month and typically cover insurance, maintenance…" at bounding box center [457, 344] width 450 height 16
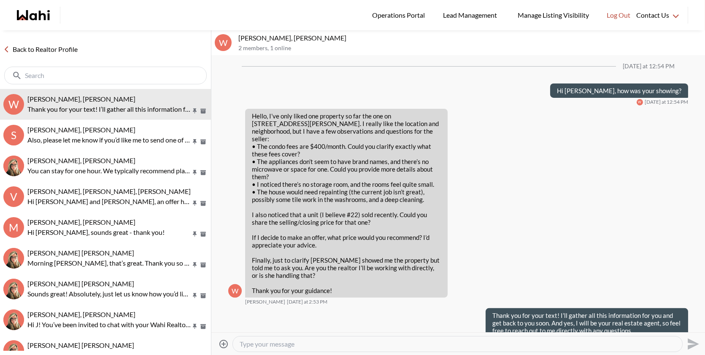
paste textarea "The condo fees are $399.40 per month and typically cover insurance, maintenance…"
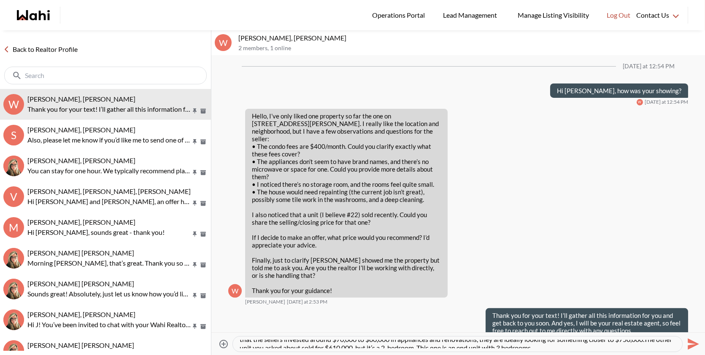
scroll to position [34, 0]
type textarea "The condo fees are $399.40 per month and typically cover insurance, maintenance…"
click at [691, 348] on icon "Send" at bounding box center [691, 343] width 13 height 13
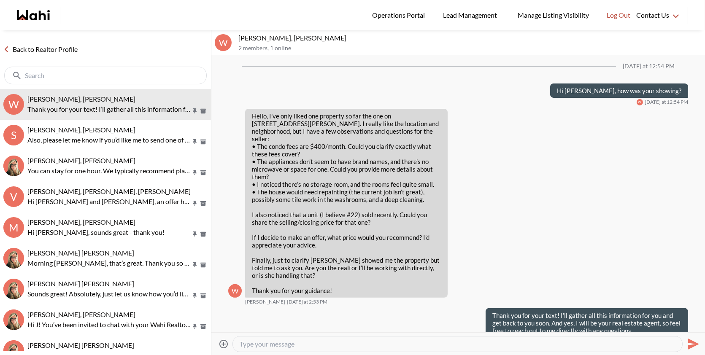
scroll to position [0, 0]
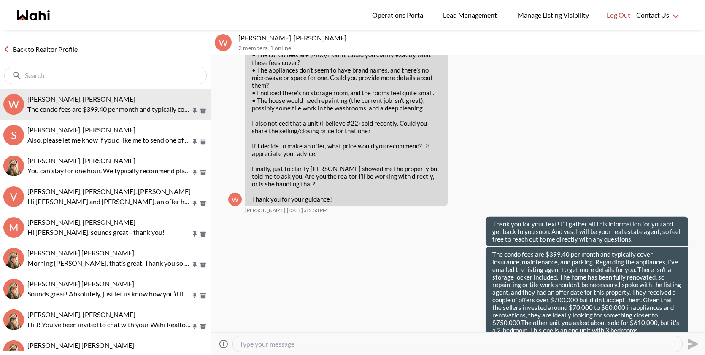
click at [351, 340] on textarea "Type your message" at bounding box center [458, 344] width 436 height 8
click at [309, 345] on textarea "Are you thinking to put an offer?" at bounding box center [458, 344] width 436 height 8
click at [354, 347] on textarea "Are you thinking to put in an offer?" at bounding box center [458, 344] width 436 height 8
type textarea "Are you thinking to put in an offer?"
click at [690, 339] on icon "Send" at bounding box center [691, 343] width 13 height 13
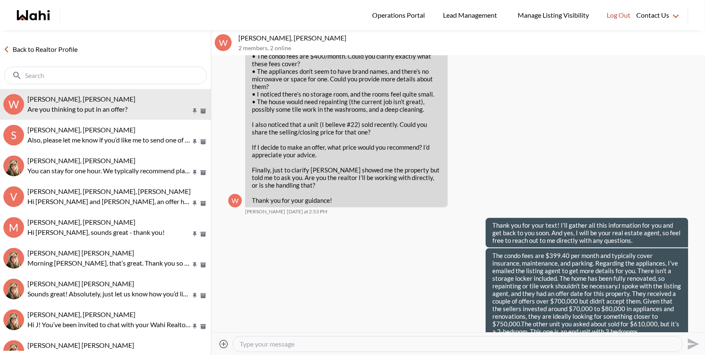
scroll to position [751, 0]
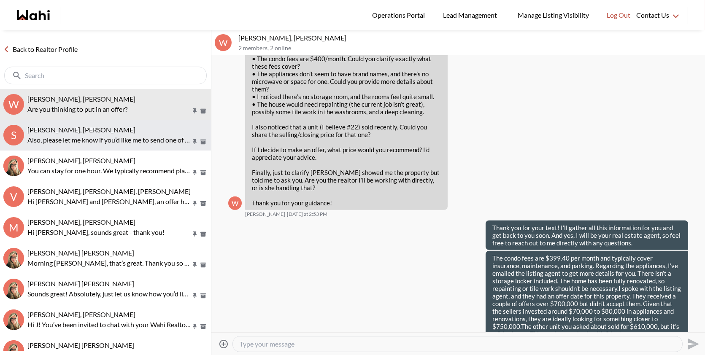
click at [56, 133] on div "[PERSON_NAME], [PERSON_NAME]" at bounding box center [117, 130] width 180 height 8
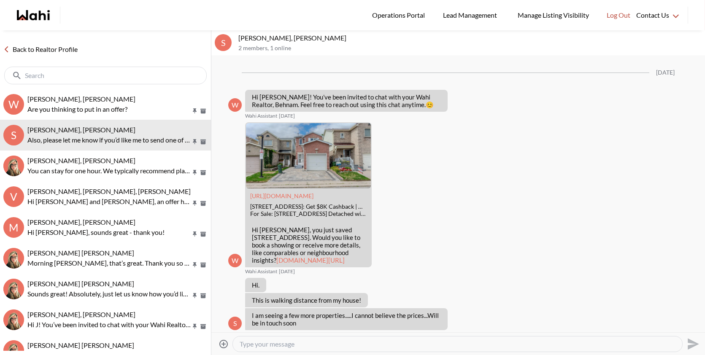
scroll to position [746, 0]
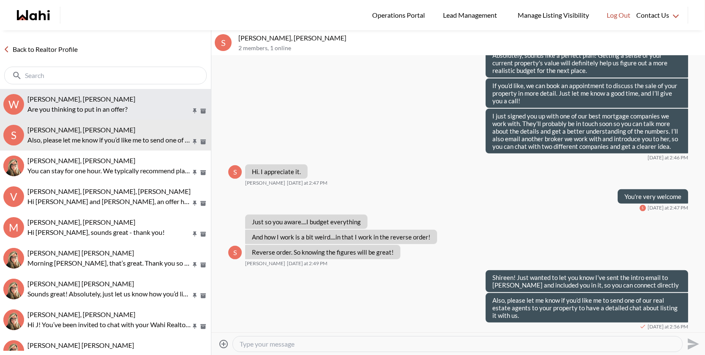
click at [74, 102] on span "[PERSON_NAME], [PERSON_NAME]" at bounding box center [81, 99] width 108 height 8
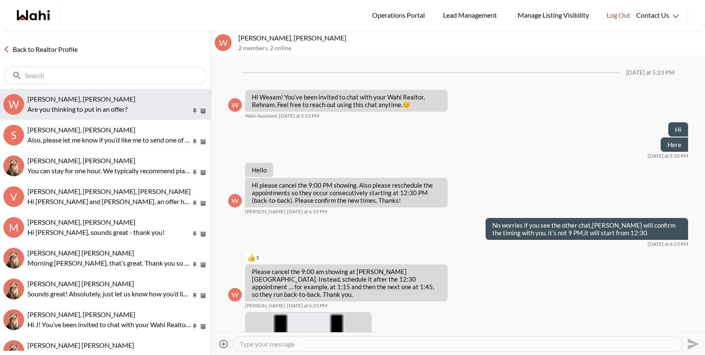
scroll to position [770, 0]
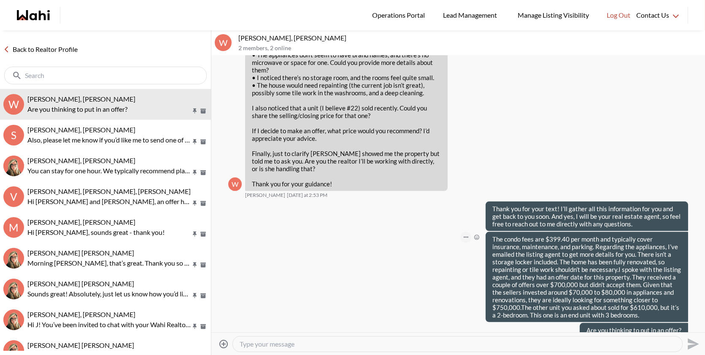
click at [462, 232] on button "Open Message Actions Menu" at bounding box center [465, 237] width 11 height 11
click at [439, 196] on button "Edit Message" at bounding box center [437, 193] width 67 height 15
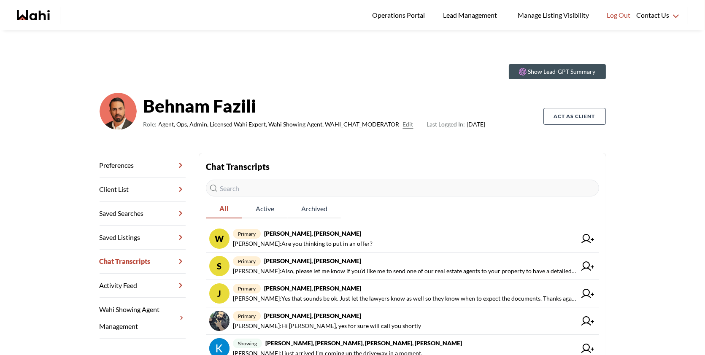
click at [408, 220] on div "Chat Transcripts All Active Archived W primary [PERSON_NAME], [PERSON_NAME] : A…" at bounding box center [402, 344] width 393 height 369
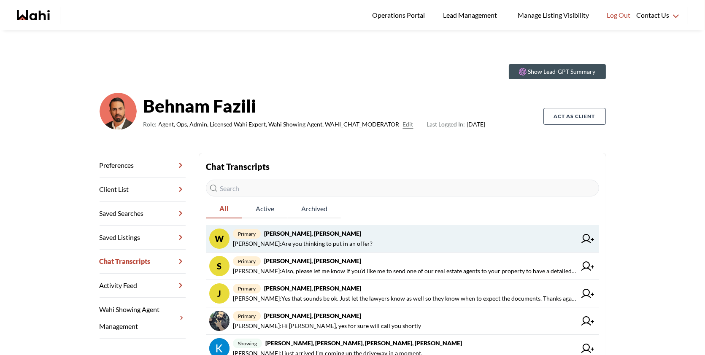
click at [394, 227] on link "W primary [PERSON_NAME], [PERSON_NAME] : Are you thinking to put in an offer?" at bounding box center [402, 238] width 393 height 27
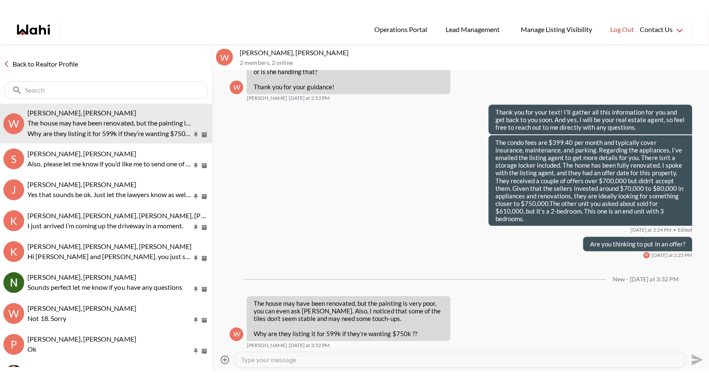
scroll to position [862, 0]
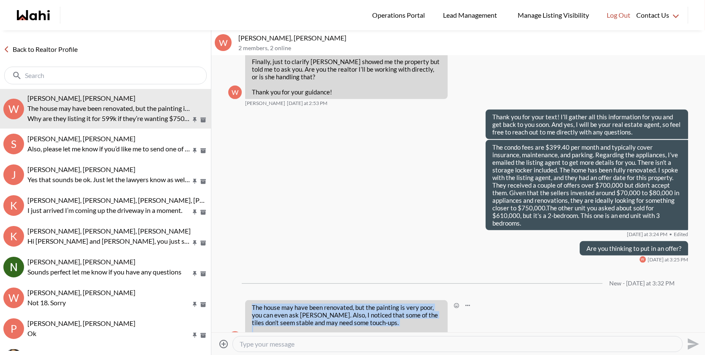
drag, startPoint x: 423, startPoint y: 312, endPoint x: 253, endPoint y: 282, distance: 172.6
click at [253, 304] on div "The house may have been renovated, but the painting is very poor, you can even …" at bounding box center [346, 323] width 189 height 38
copy div "The house may have been renovated, but the painting is very poor, you can even …"
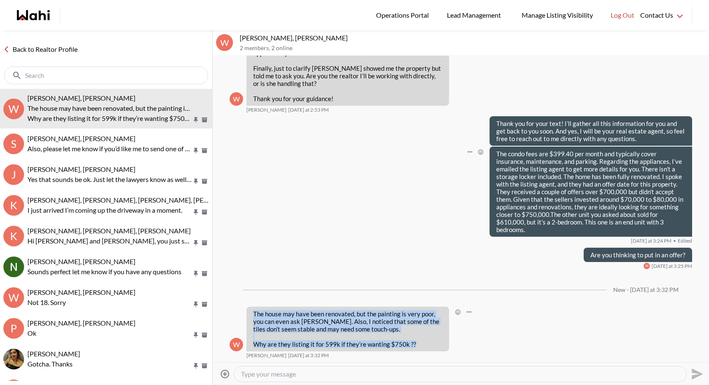
scroll to position [832, 0]
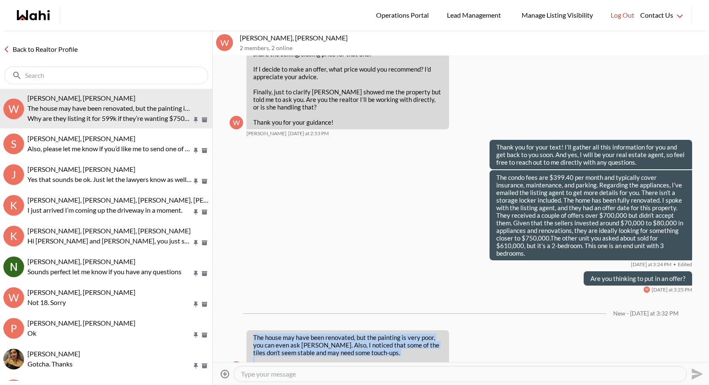
click at [275, 355] on textarea "Type your message" at bounding box center [460, 374] width 438 height 8
click at [265, 355] on textarea "Type your message" at bounding box center [460, 374] width 438 height 8
paste textarea "I know what you mean. Sometimes, even after renovations, the paint isn’t done w…"
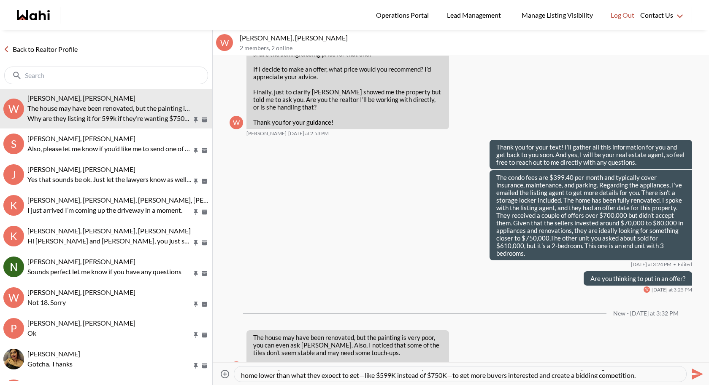
scroll to position [8, 0]
click at [453, 355] on textarea "I know what you mean. Sometimes, even after renovations, the paint isn’t done w…" at bounding box center [460, 374] width 438 height 8
click at [365, 355] on textarea "I know what you mean. Sometimes, even after renovations, the paint isn’t done w…" at bounding box center [460, 374] width 438 height 8
type textarea "I know what you mean. Sometimes, even after renovations, the paint isn’t done w…"
click at [700, 355] on icon "Send" at bounding box center [695, 374] width 13 height 13
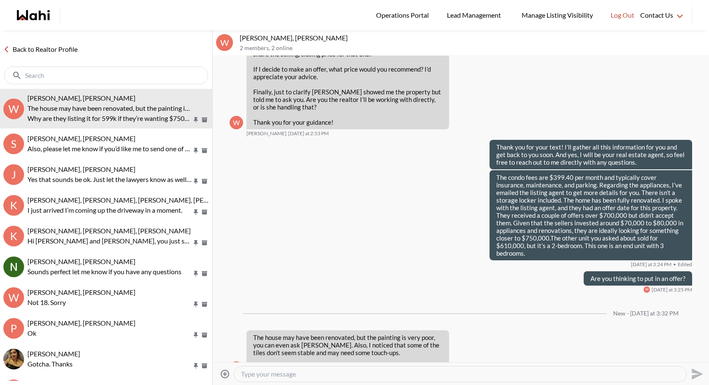
scroll to position [0, 0]
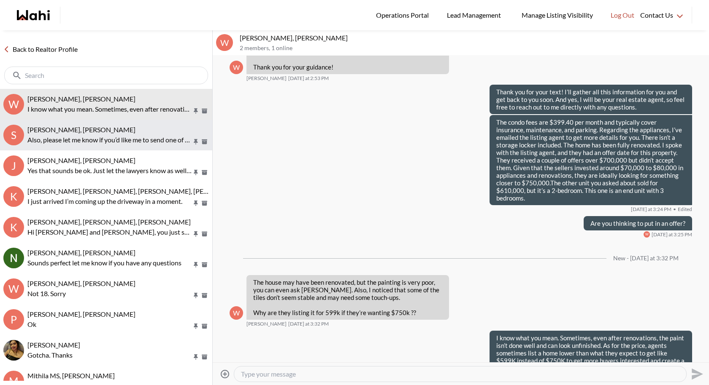
click at [114, 126] on div "[PERSON_NAME], [PERSON_NAME]" at bounding box center [117, 130] width 181 height 8
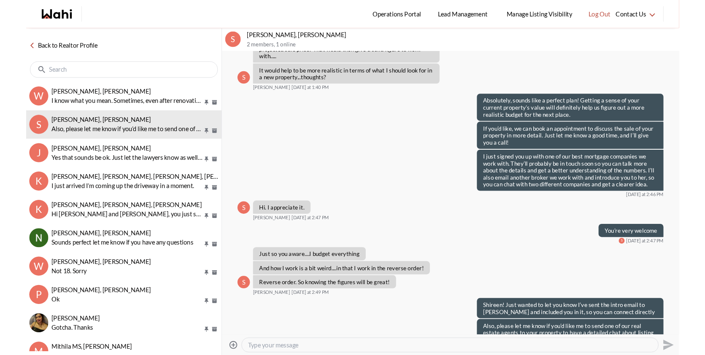
scroll to position [504, 0]
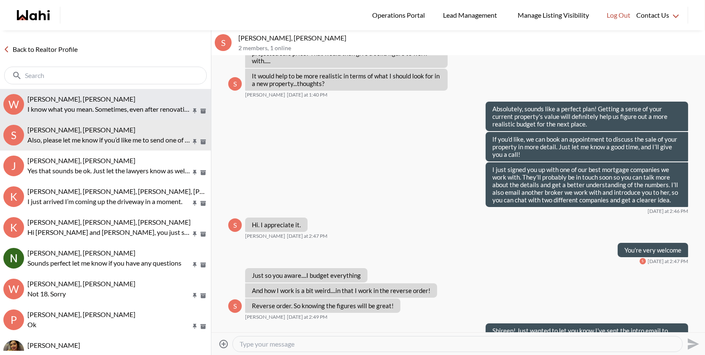
click at [136, 105] on p "I know what you mean. Sometimes, even after renovations, the paint isn’t done w…" at bounding box center [108, 109] width 163 height 10
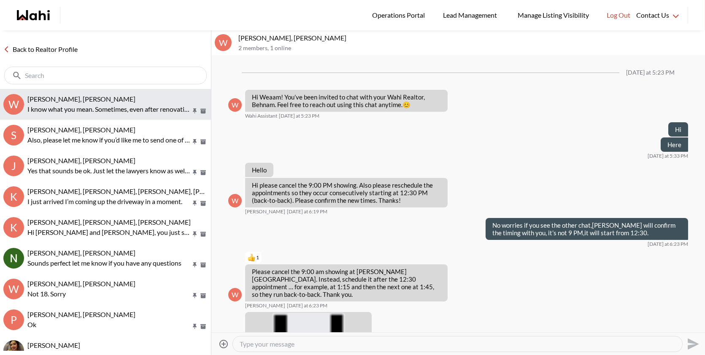
scroll to position [884, 0]
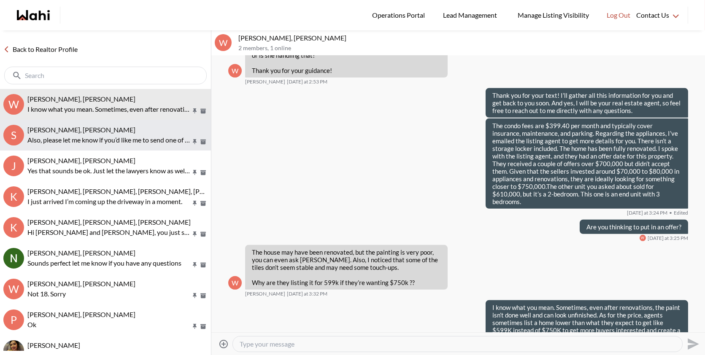
click at [108, 141] on p "Also, please let me know if you’d like me to send one of our real estate agents…" at bounding box center [108, 140] width 163 height 10
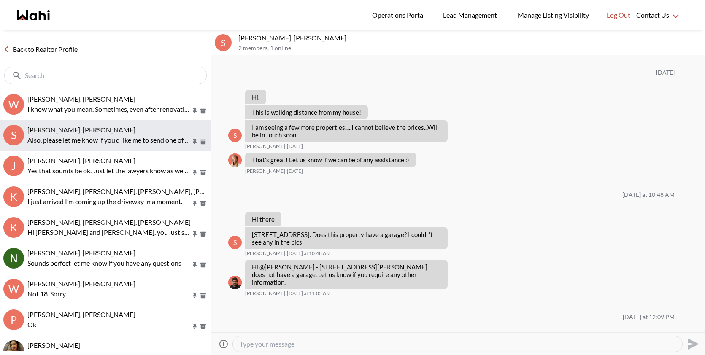
scroll to position [534, 0]
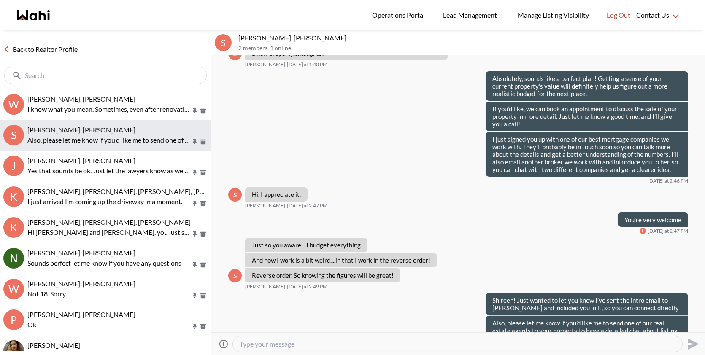
click at [108, 141] on p "Also, please let me know if you’d like me to send one of our real estate agents…" at bounding box center [108, 140] width 163 height 10
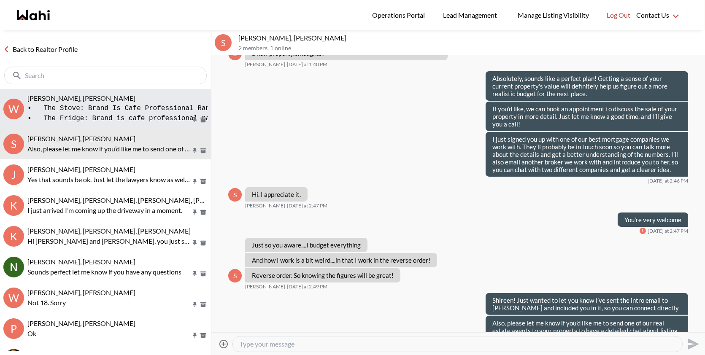
click at [146, 102] on div "[PERSON_NAME], [PERSON_NAME]" at bounding box center [117, 98] width 180 height 8
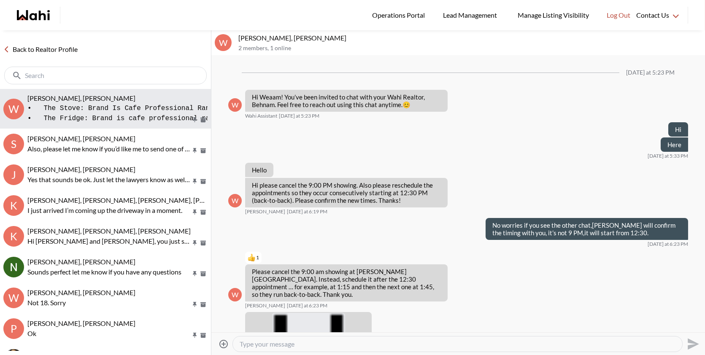
scroll to position [906, 0]
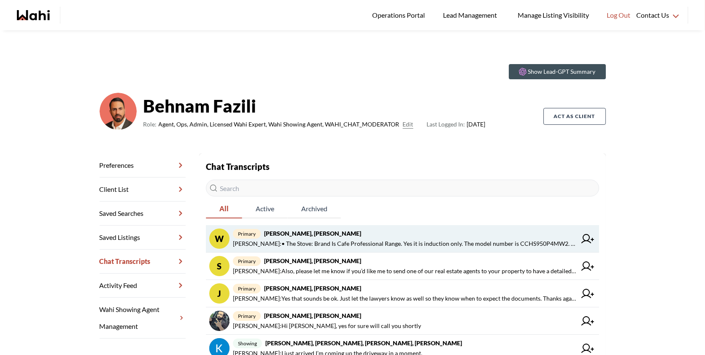
click at [323, 237] on span "primary Weaam Hassan, Behnam" at bounding box center [404, 234] width 343 height 10
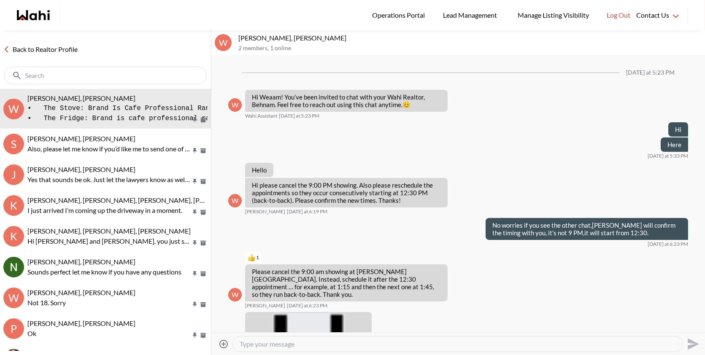
scroll to position [906, 0]
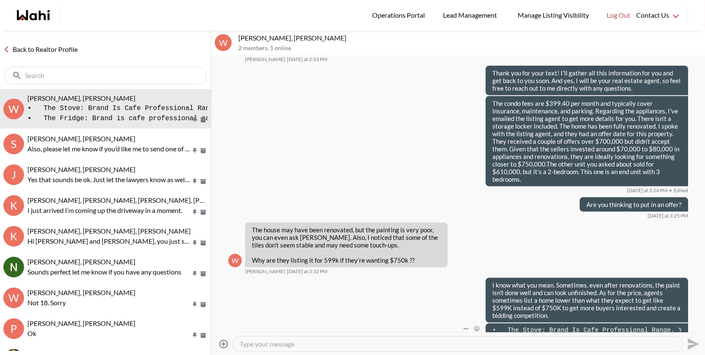
drag, startPoint x: 262, startPoint y: 38, endPoint x: 227, endPoint y: 36, distance: 34.6
click at [227, 36] on div "W Weaam Hassan, Behnam 2 members , 1 online" at bounding box center [457, 42] width 493 height 25
copy div "Weaam"
drag, startPoint x: 285, startPoint y: 37, endPoint x: 248, endPoint y: 36, distance: 36.7
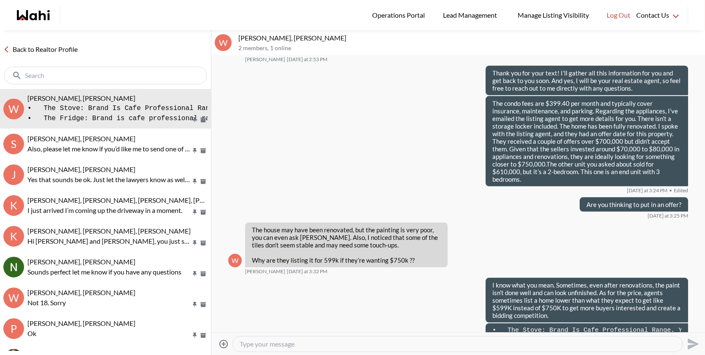
click at [248, 36] on p "Weaam Hassan, Behnam" at bounding box center [469, 38] width 463 height 8
drag, startPoint x: 285, startPoint y: 37, endPoint x: 239, endPoint y: 37, distance: 46.0
click at [239, 37] on p "Weaam Hassan, Behnam" at bounding box center [469, 38] width 463 height 8
copy p "[PERSON_NAME]"
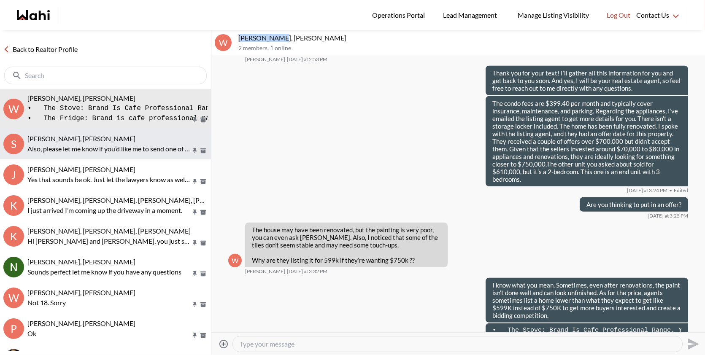
click at [121, 151] on p "Also, please let me know if you’d like me to send one of our real estate agents…" at bounding box center [108, 149] width 163 height 10
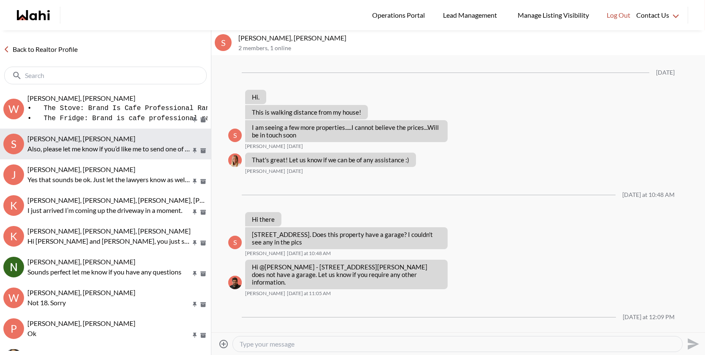
scroll to position [534, 0]
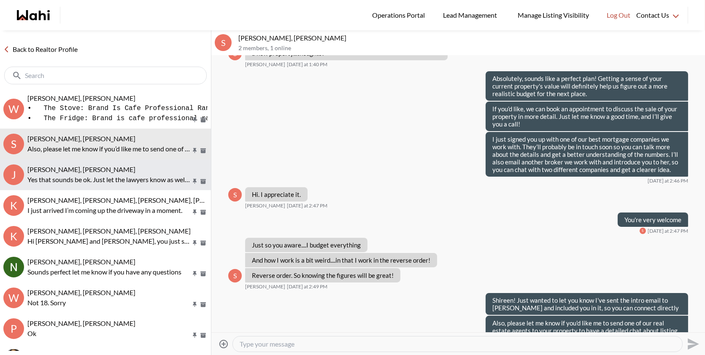
click at [131, 175] on p "Yes that sounds be ok. Just let the lawyers know as well so they know when to e…" at bounding box center [108, 180] width 163 height 10
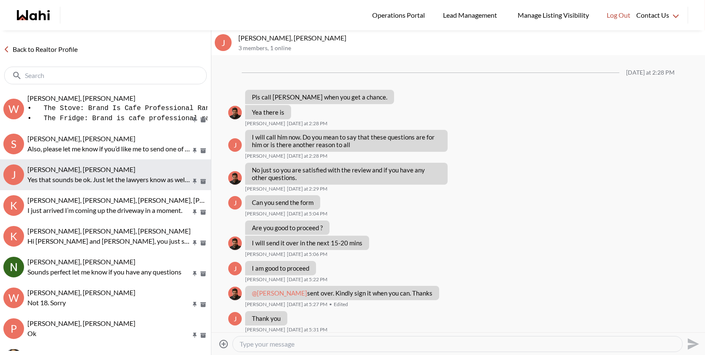
scroll to position [567, 0]
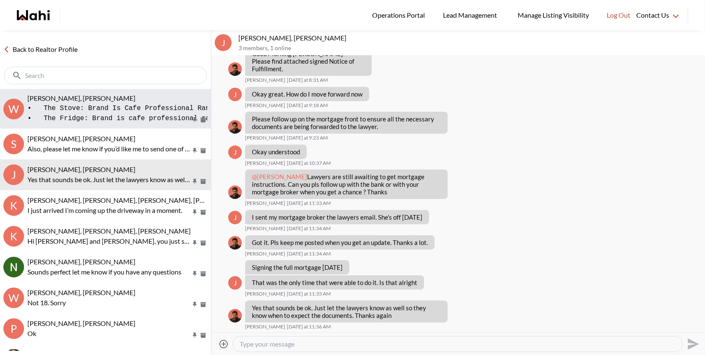
click at [113, 92] on button "W Weaam Hassan, Behnam • The Stove: Brand Is Cafe Professional Range. Yes it is…" at bounding box center [105, 109] width 211 height 40
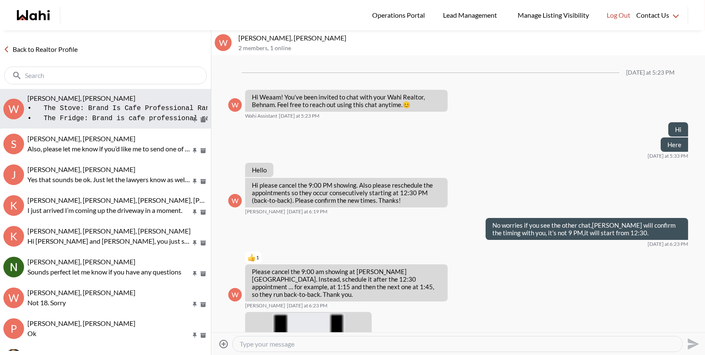
scroll to position [906, 0]
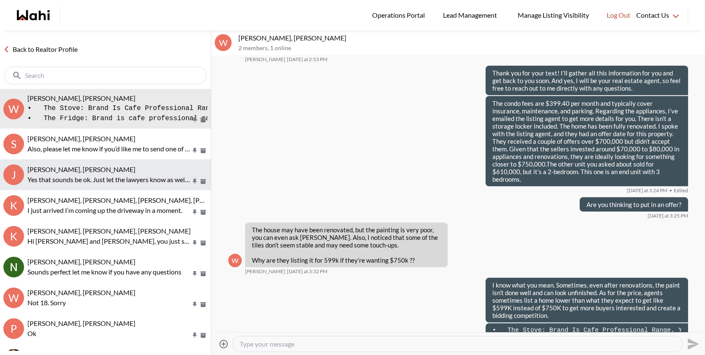
click at [118, 168] on div "[PERSON_NAME], [PERSON_NAME]" at bounding box center [117, 169] width 180 height 8
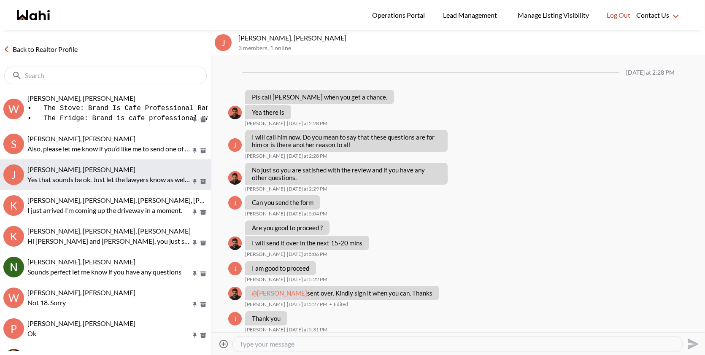
scroll to position [567, 0]
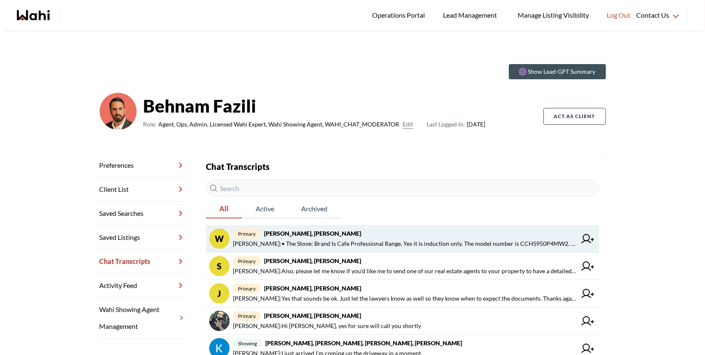
click at [411, 246] on span "[PERSON_NAME] : • The Stove: Brand Is Cafe Professional Range. Yes it is induct…" at bounding box center [404, 244] width 343 height 10
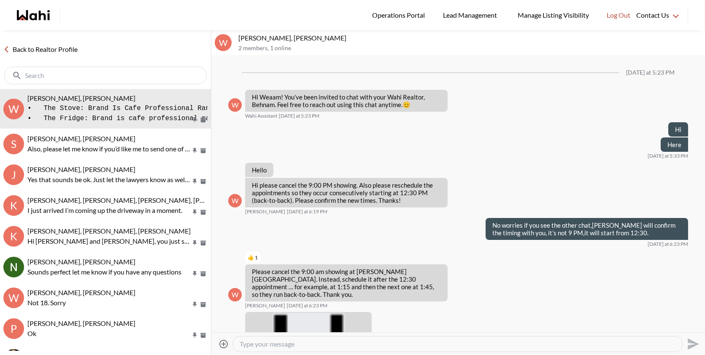
scroll to position [906, 0]
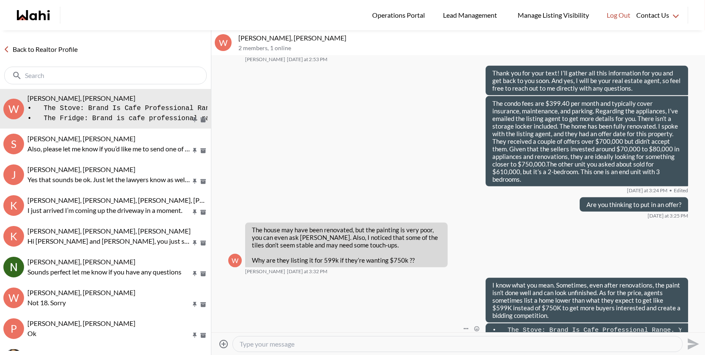
click at [465, 323] on button "Open Message Actions Menu" at bounding box center [465, 328] width 11 height 11
click at [441, 273] on button "Edit Message" at bounding box center [437, 277] width 67 height 15
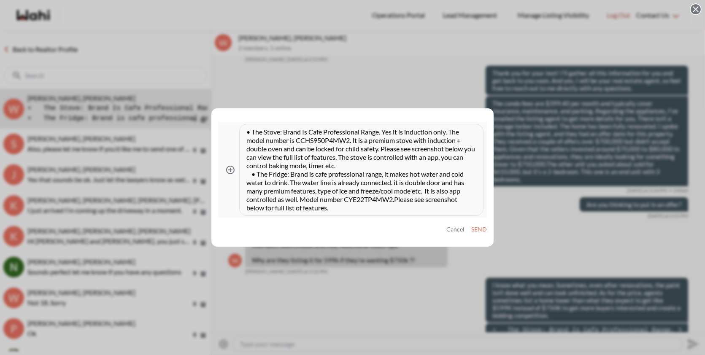
scroll to position [8, 0]
click at [449, 231] on button "Cancel" at bounding box center [455, 229] width 18 height 7
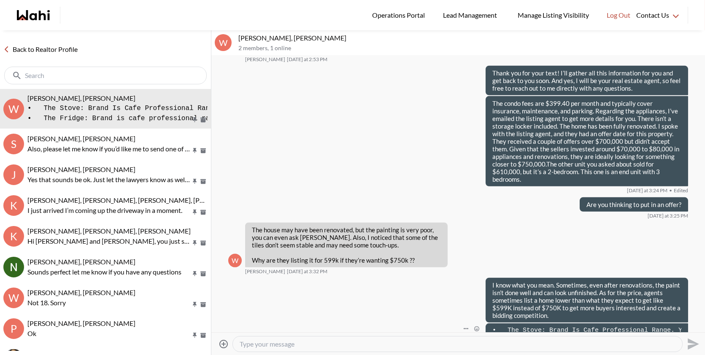
scroll to position [981, 0]
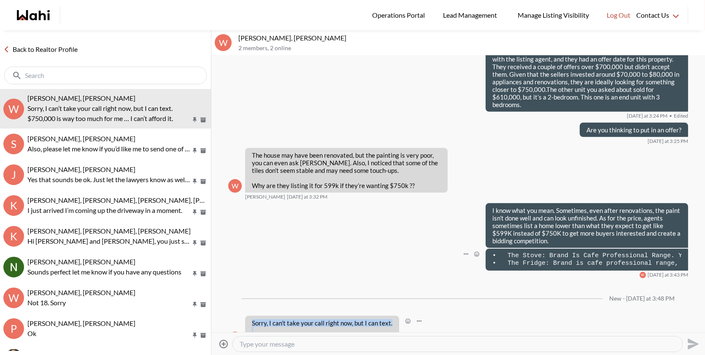
drag, startPoint x: 390, startPoint y: 315, endPoint x: 254, endPoint y: 296, distance: 137.0
click at [253, 319] on div "Sorry, I can’t take your call right now, but I can text. $750,000 is way too mu…" at bounding box center [322, 330] width 140 height 23
copy div "Sorry, I can’t take your call right now, but I can text. $750,000 is way too mu…"
click at [265, 340] on textarea "Type your message" at bounding box center [458, 344] width 436 height 8
paste textarea "No worries, I understand! $750,000 can be a lot, but I’m sure the right home is…"
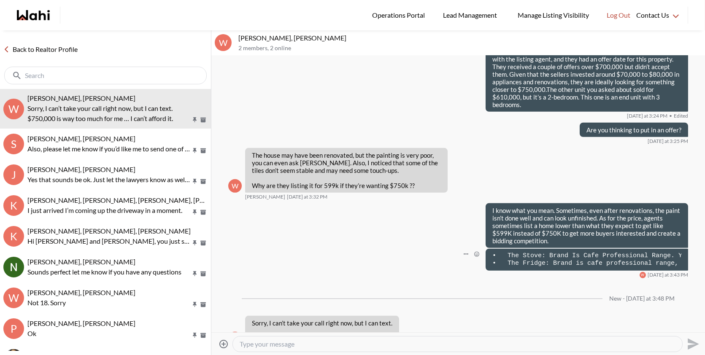
type textarea "No worries, I understand! $750,000 can be a lot, but I’m sure the right home is…"
click at [692, 340] on icon "Send" at bounding box center [691, 343] width 13 height 13
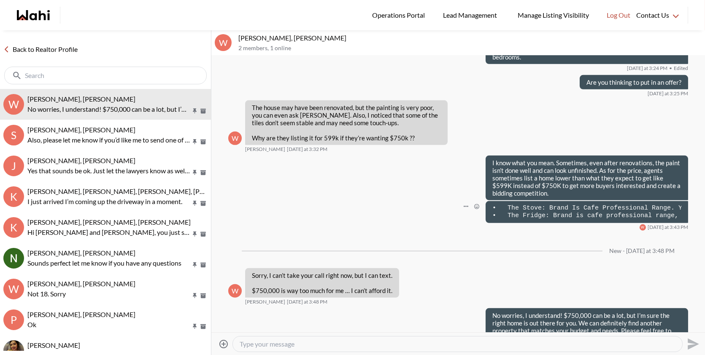
click at [509, 341] on textarea "Type your message" at bounding box center [458, 344] width 436 height 8
type textarea "Please let me know if you have any questions"
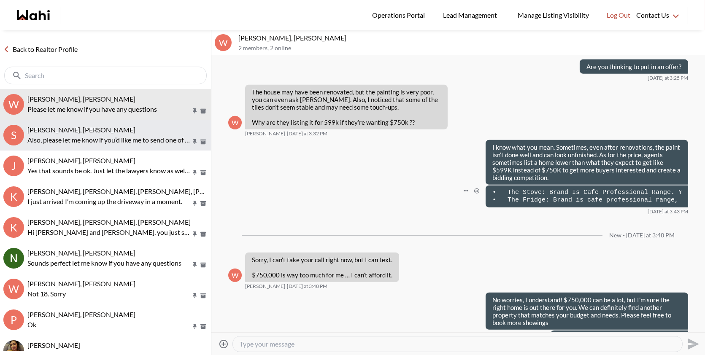
click at [166, 127] on div "[PERSON_NAME], [PERSON_NAME]" at bounding box center [117, 130] width 180 height 8
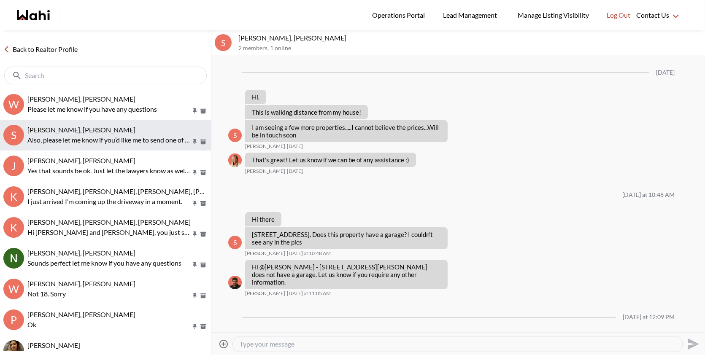
scroll to position [534, 0]
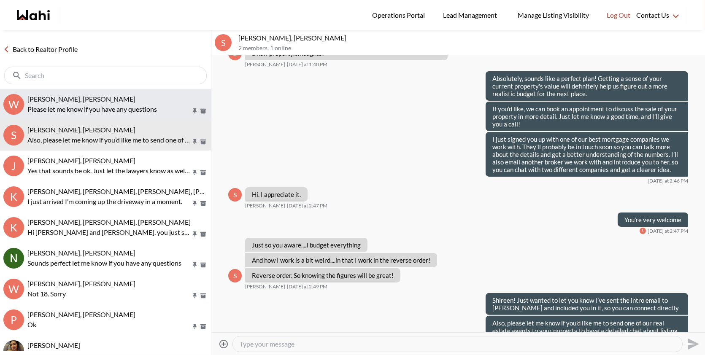
click at [106, 95] on div "[PERSON_NAME], [PERSON_NAME]" at bounding box center [117, 99] width 180 height 8
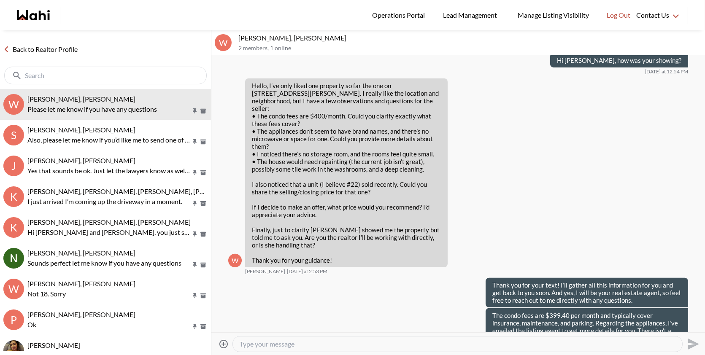
scroll to position [693, 0]
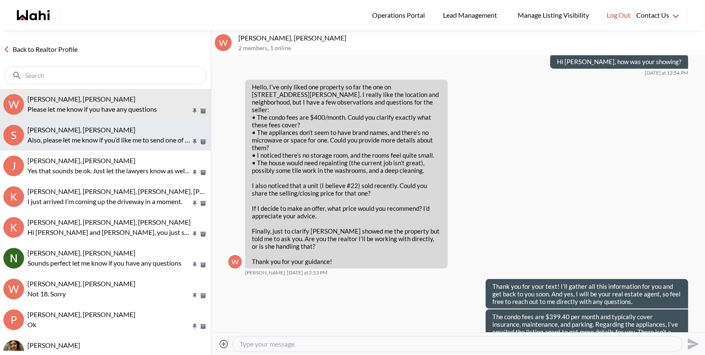
click at [104, 135] on p "Also, please let me know if you’d like me to send one of our real estate agents…" at bounding box center [108, 140] width 163 height 10
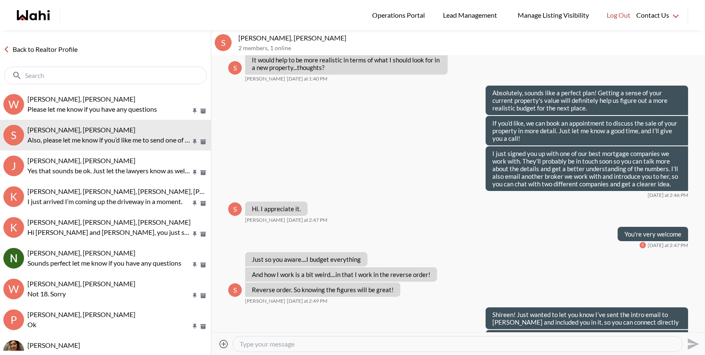
scroll to position [534, 0]
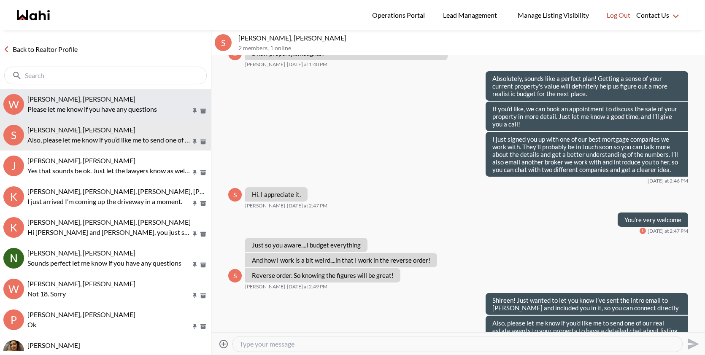
click at [93, 98] on span "[PERSON_NAME], [PERSON_NAME]" at bounding box center [81, 99] width 108 height 8
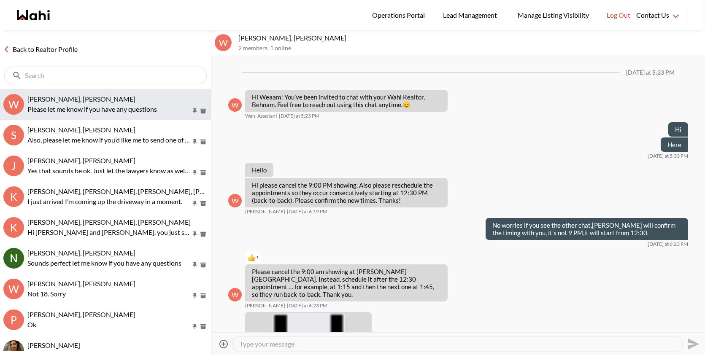
scroll to position [1009, 0]
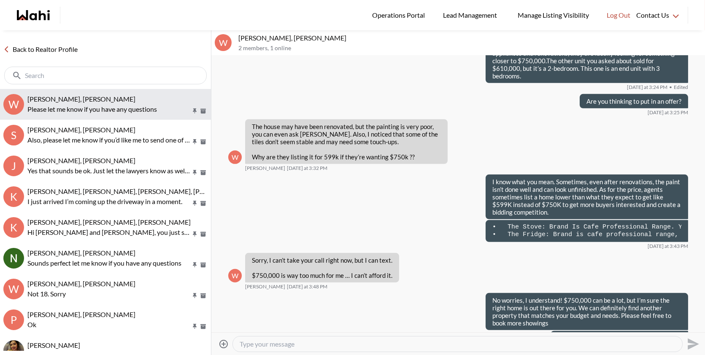
click at [92, 104] on p "Please let me know if you have any questions" at bounding box center [108, 109] width 163 height 10
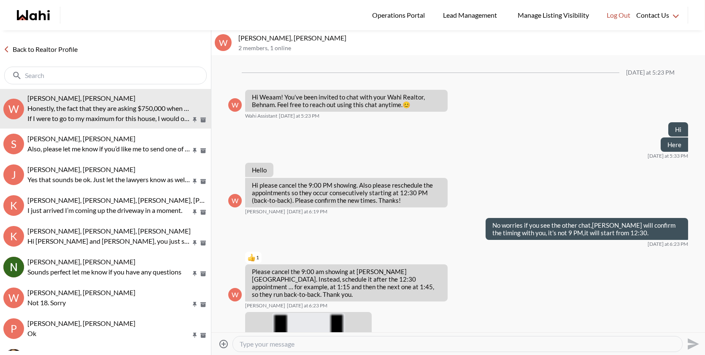
scroll to position [1095, 0]
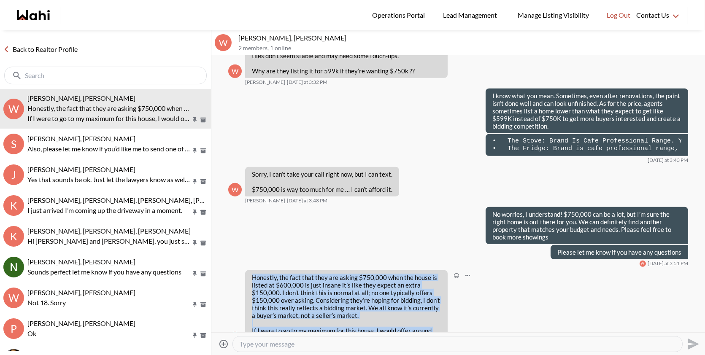
drag, startPoint x: 282, startPoint y: 315, endPoint x: 251, endPoint y: 251, distance: 70.9
click at [251, 270] on div "Honestly, the fact that they are asking $750,000 when the house is listed at $6…" at bounding box center [346, 307] width 202 height 75
copy div "Honestly, the fact that they are asking $750,000 when the house is listed at $6…"
click at [257, 343] on textarea "Type your message" at bounding box center [458, 344] width 436 height 8
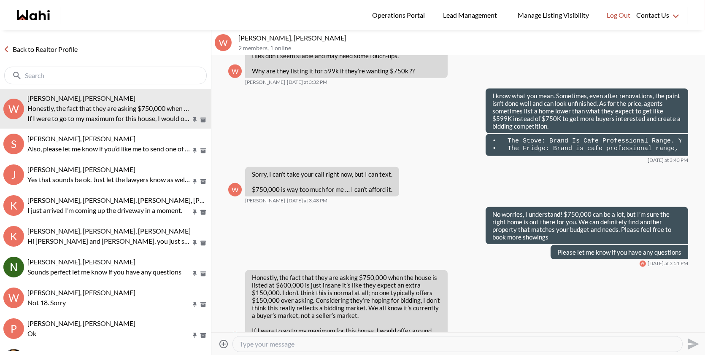
paste textarea "I totally agree with you. I was on the phone with the agent for about 20 minute…"
type textarea "I totally agree with you. I was on the phone with the agent for about 20 minute…"
click at [692, 345] on icon "Send" at bounding box center [692, 343] width 11 height 11
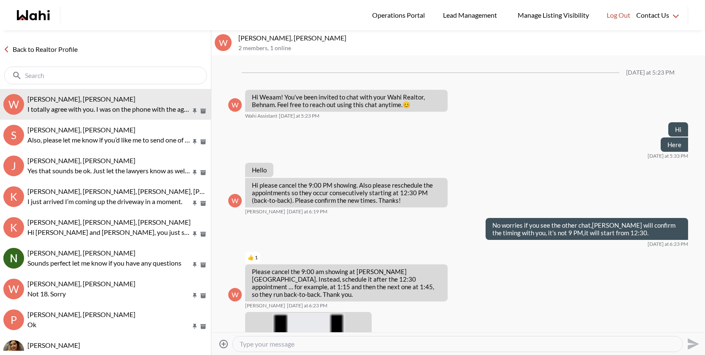
scroll to position [1181, 0]
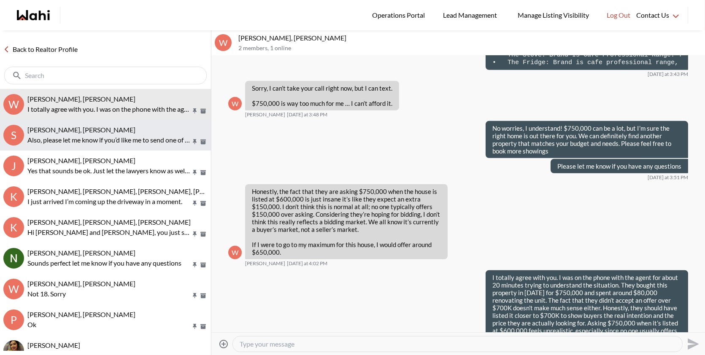
click at [90, 143] on p "Also, please let me know if you’d like me to send one of our real estate agents…" at bounding box center [108, 140] width 163 height 10
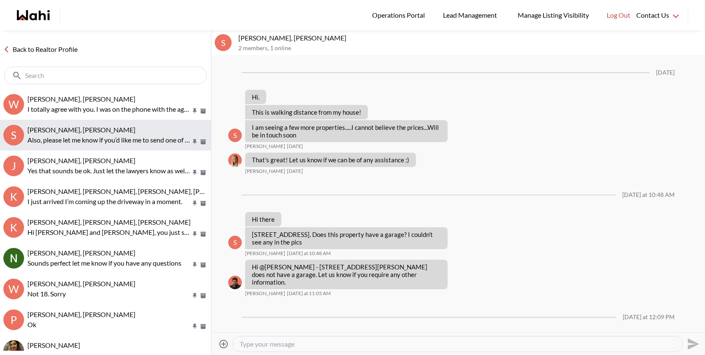
scroll to position [534, 0]
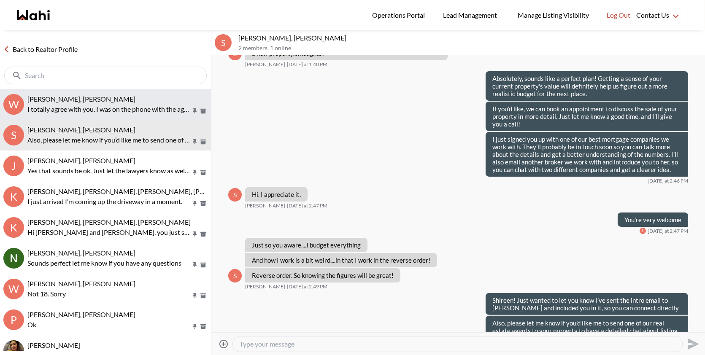
click at [117, 109] on p "I totally agree with you. I was on the phone with the agent for about 20 minute…" at bounding box center [108, 109] width 163 height 10
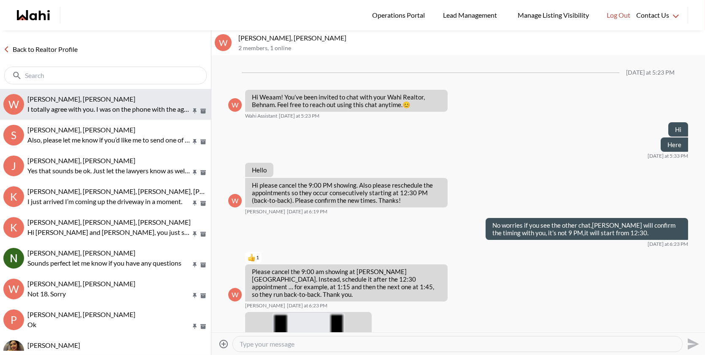
scroll to position [1181, 0]
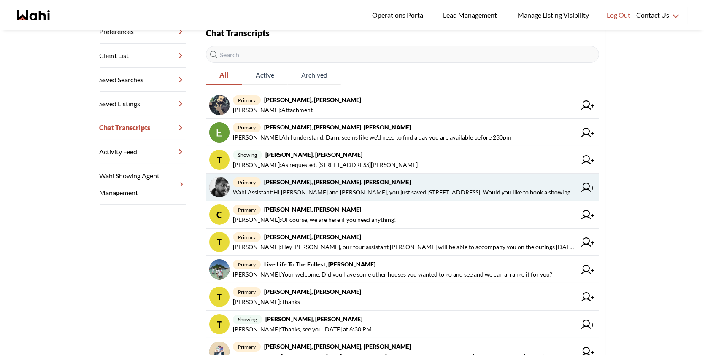
scroll to position [132, 0]
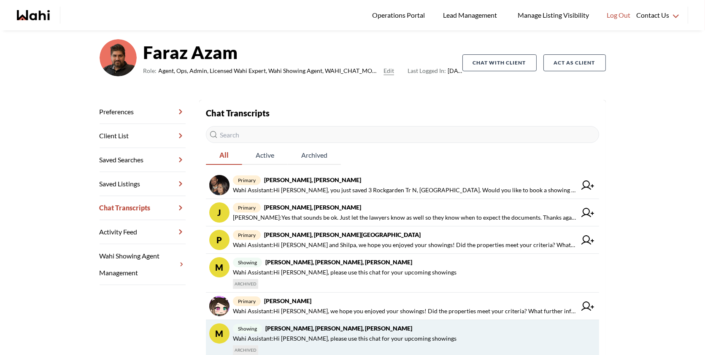
scroll to position [56, 0]
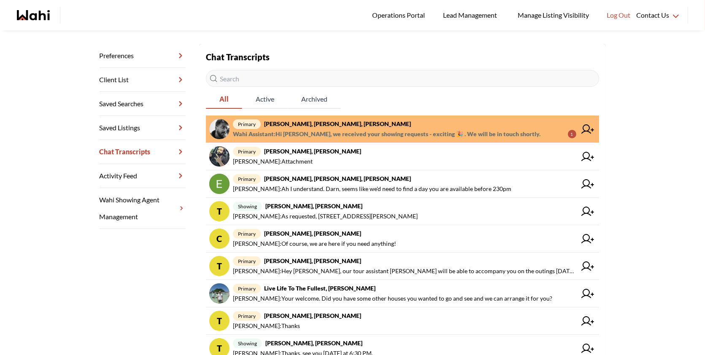
scroll to position [135, 0]
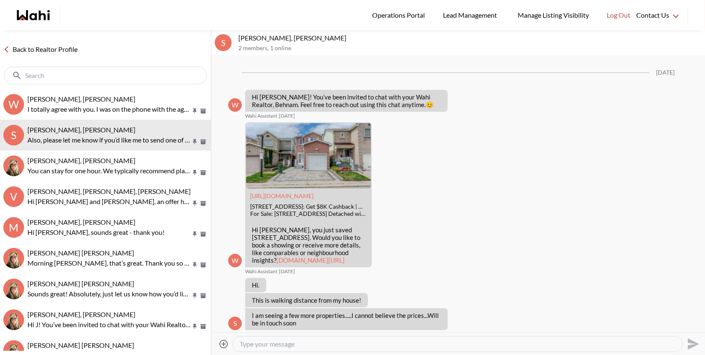
scroll to position [766, 0]
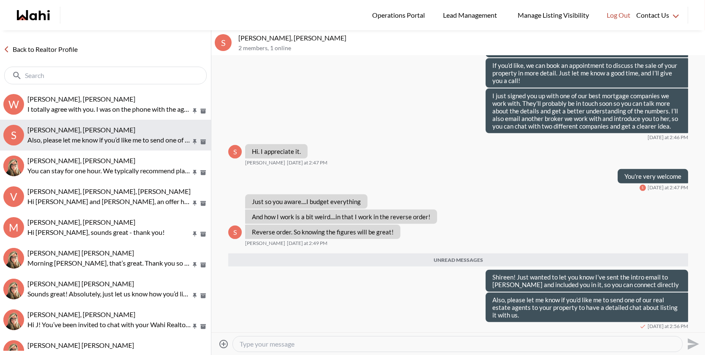
click at [110, 123] on button "S [PERSON_NAME], [PERSON_NAME] Also, please let me know if you’d like me to sen…" at bounding box center [105, 135] width 211 height 31
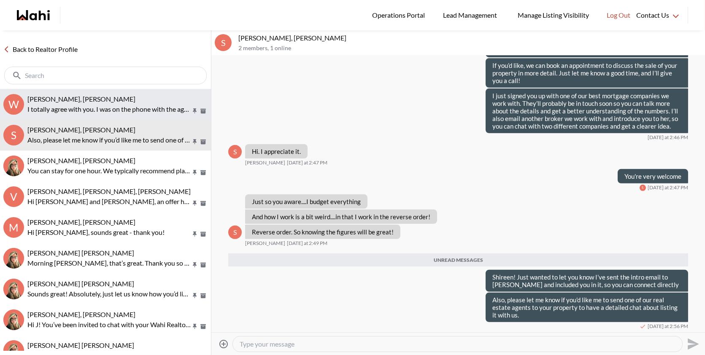
click at [124, 106] on p "I totally agree with you. I was on the phone with the agent for about 20 minute…" at bounding box center [108, 109] width 163 height 10
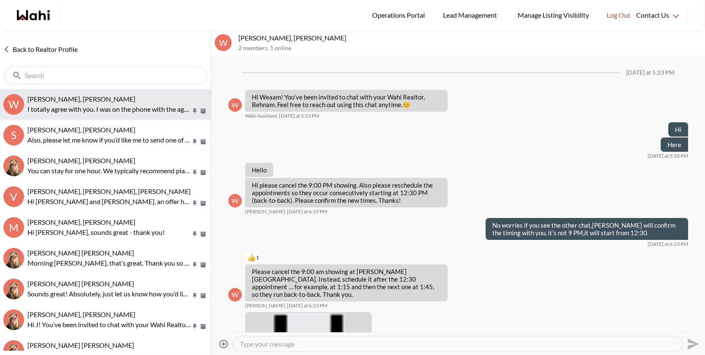
scroll to position [1181, 0]
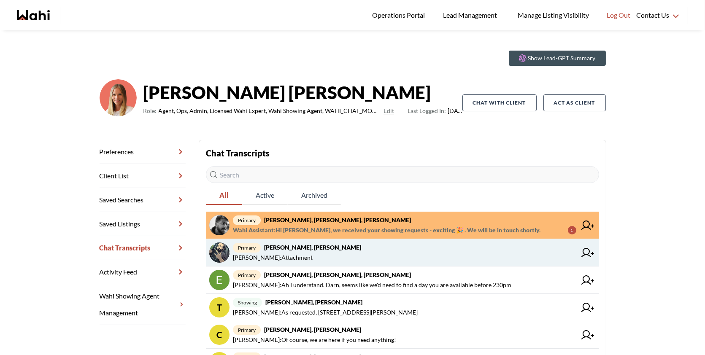
scroll to position [14, 0]
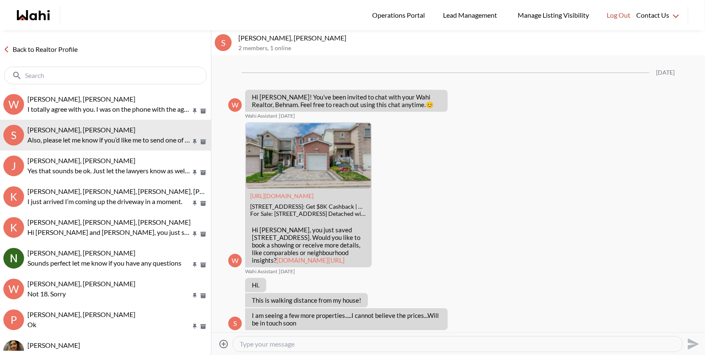
scroll to position [766, 0]
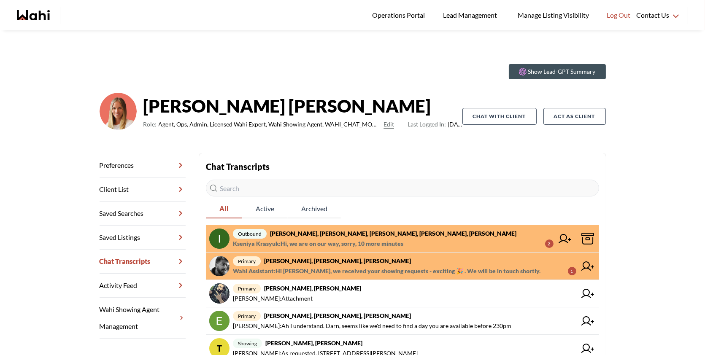
click at [353, 270] on span "Wahi Assistant : Hi [PERSON_NAME], we received your showing requests - exciting…" at bounding box center [386, 271] width 307 height 10
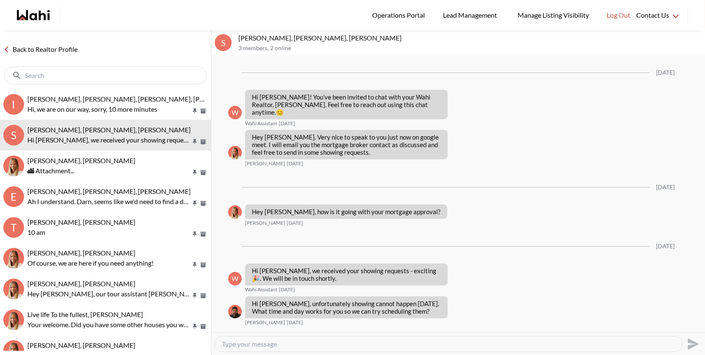
scroll to position [1326, 0]
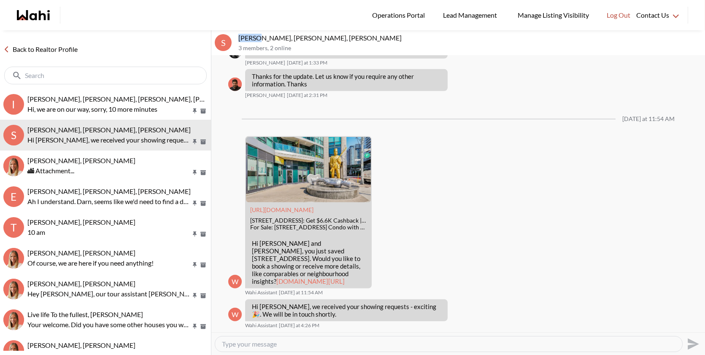
drag, startPoint x: 259, startPoint y: 40, endPoint x: 237, endPoint y: 40, distance: 22.4
click at [237, 40] on div "S Sourav Singh, Kirti Pal, Michelle 3 members , 2 online" at bounding box center [457, 42] width 493 height 25
copy p "Sourav"
click at [291, 347] on textarea "Type your message" at bounding box center [448, 344] width 453 height 8
paste textarea "Hi [PERSON_NAME], I just gave you a call but unfortunately couldn't reach you. …"
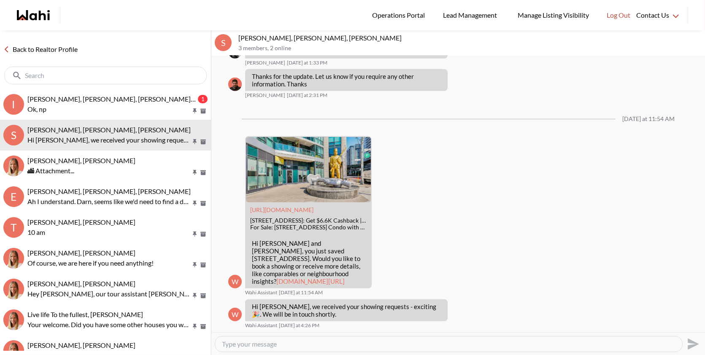
type textarea "Hi [PERSON_NAME], I just gave you a call but unfortunately couldn't reach you. …"
click at [693, 346] on icon "Send" at bounding box center [692, 343] width 11 height 11
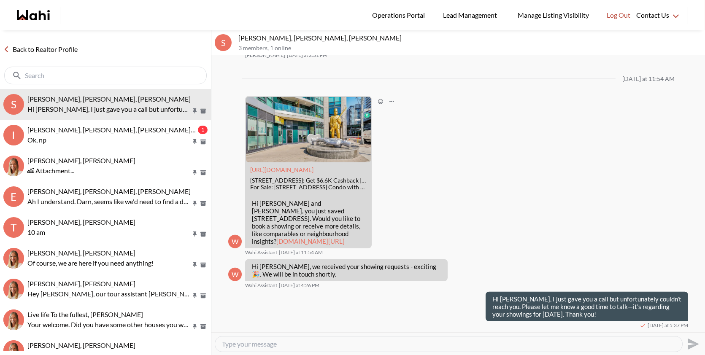
scroll to position [1367, 0]
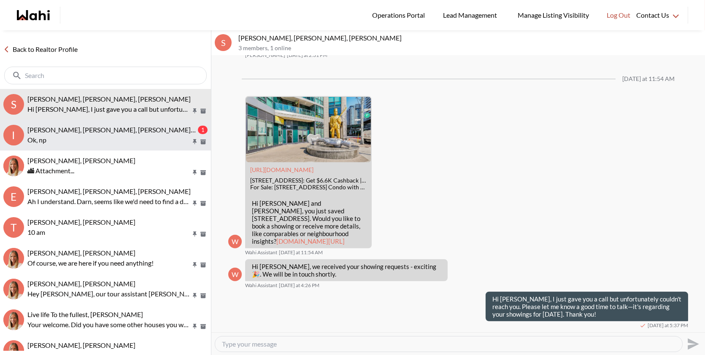
click at [129, 131] on span "[PERSON_NAME], [PERSON_NAME], [PERSON_NAME], [PERSON_NAME], [PERSON_NAME]" at bounding box center [164, 130] width 274 height 8
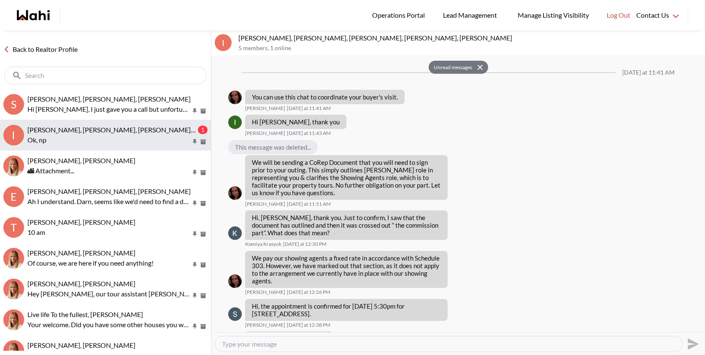
scroll to position [218, 0]
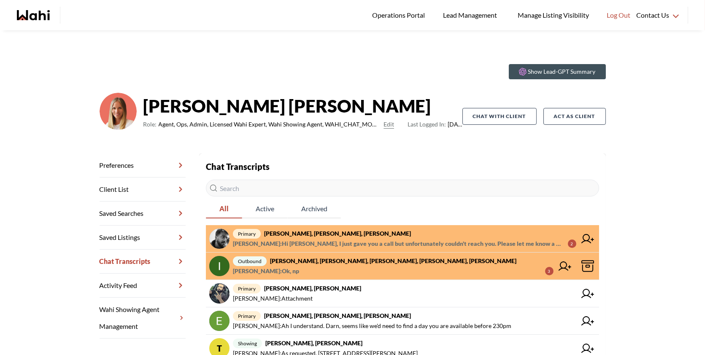
click at [345, 243] on span "[PERSON_NAME] : Hi [PERSON_NAME], I just gave you a call but unfortunately coul…" at bounding box center [397, 244] width 328 height 10
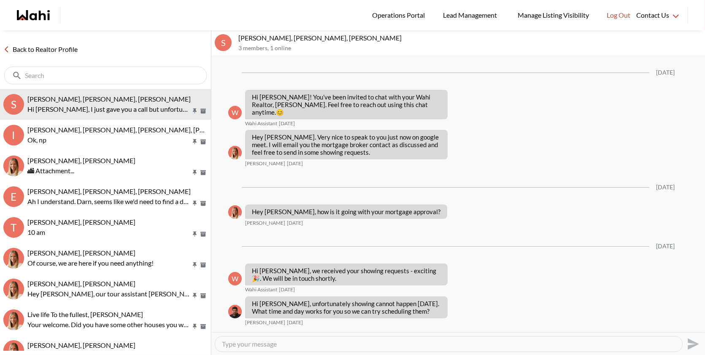
scroll to position [1367, 0]
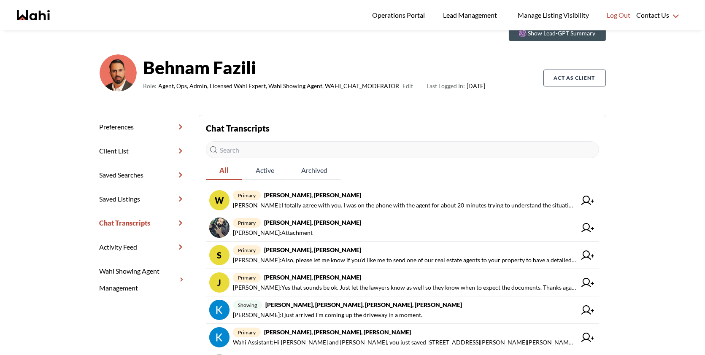
scroll to position [37, 0]
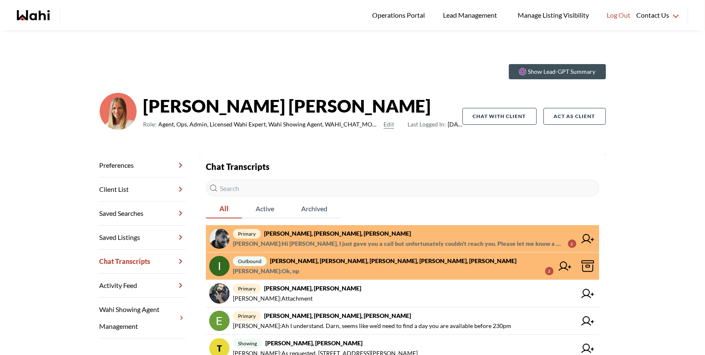
click at [400, 235] on span "primary [PERSON_NAME], [PERSON_NAME], [PERSON_NAME]" at bounding box center [404, 234] width 343 height 10
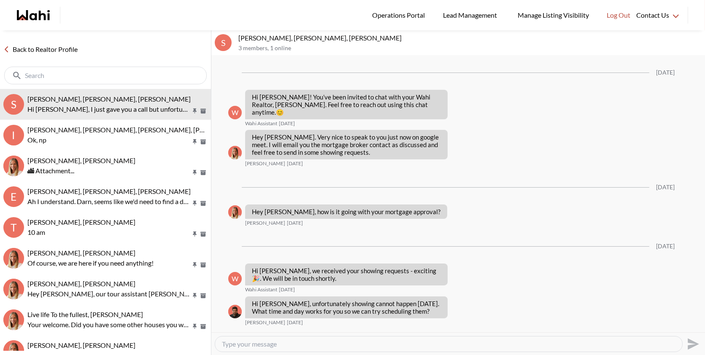
scroll to position [1367, 0]
